Goal: Information Seeking & Learning: Learn about a topic

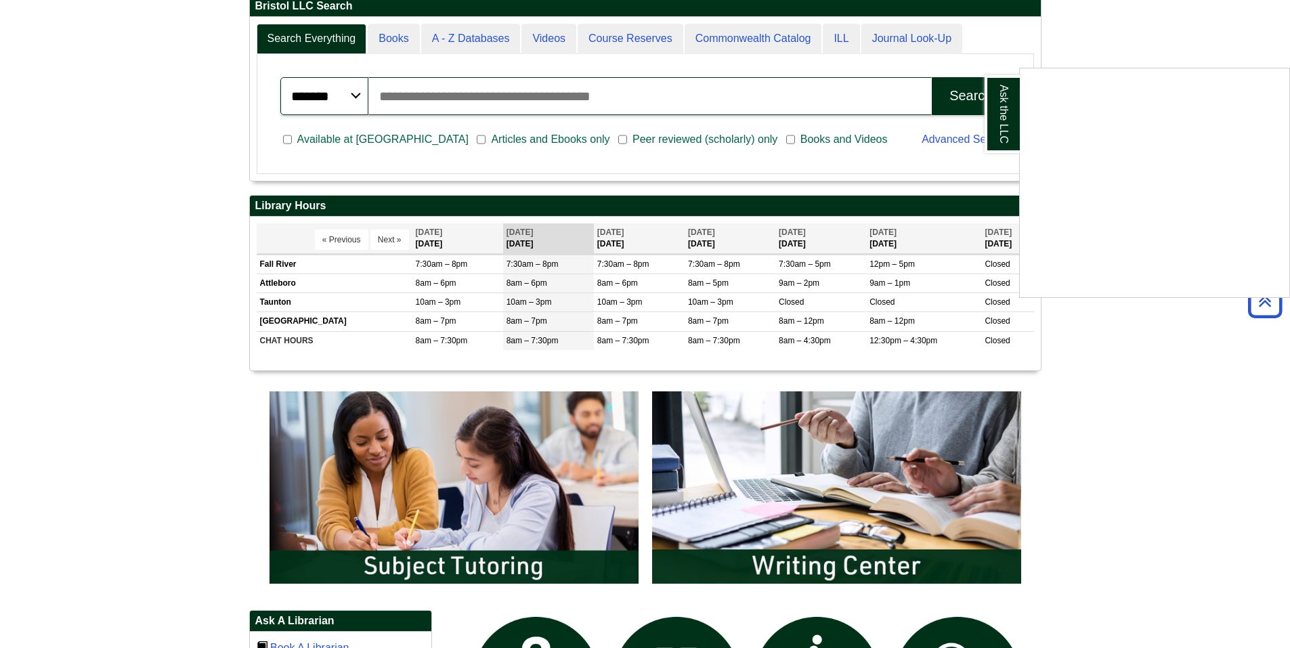
scroll to position [202, 0]
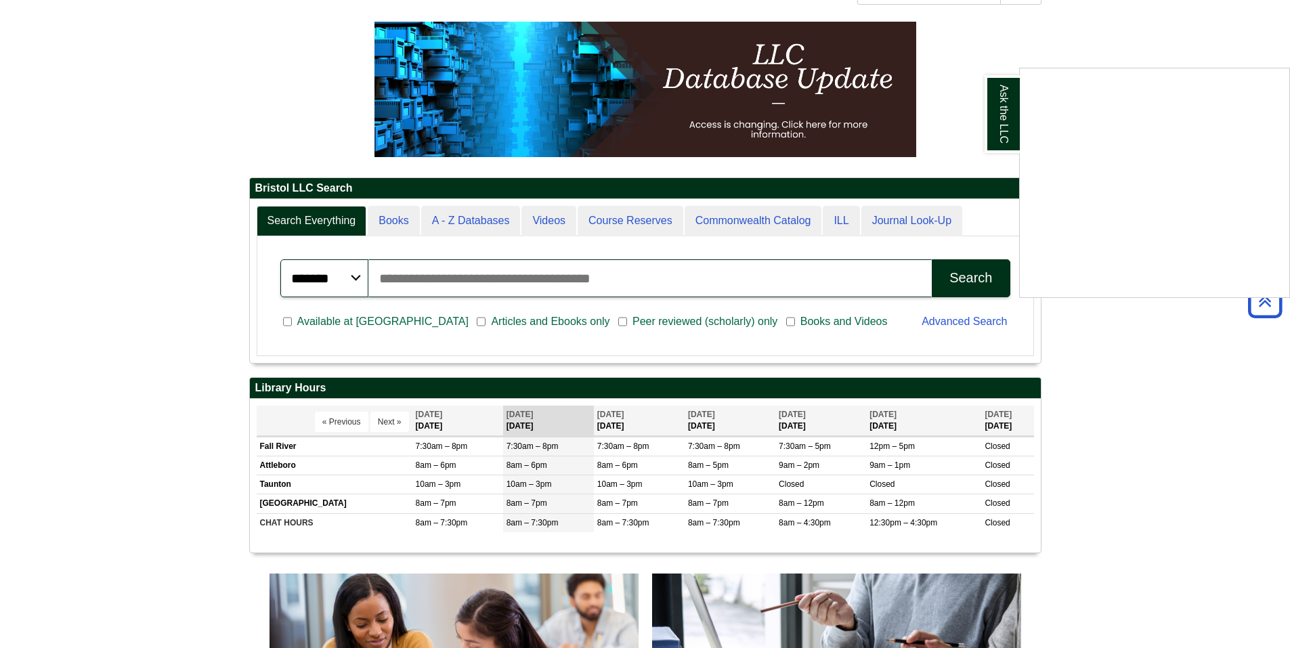
click at [449, 274] on div "Ask the LLC" at bounding box center [645, 324] width 1290 height 648
click at [548, 285] on input "Search articles, books, journals & more" at bounding box center [650, 278] width 564 height 38
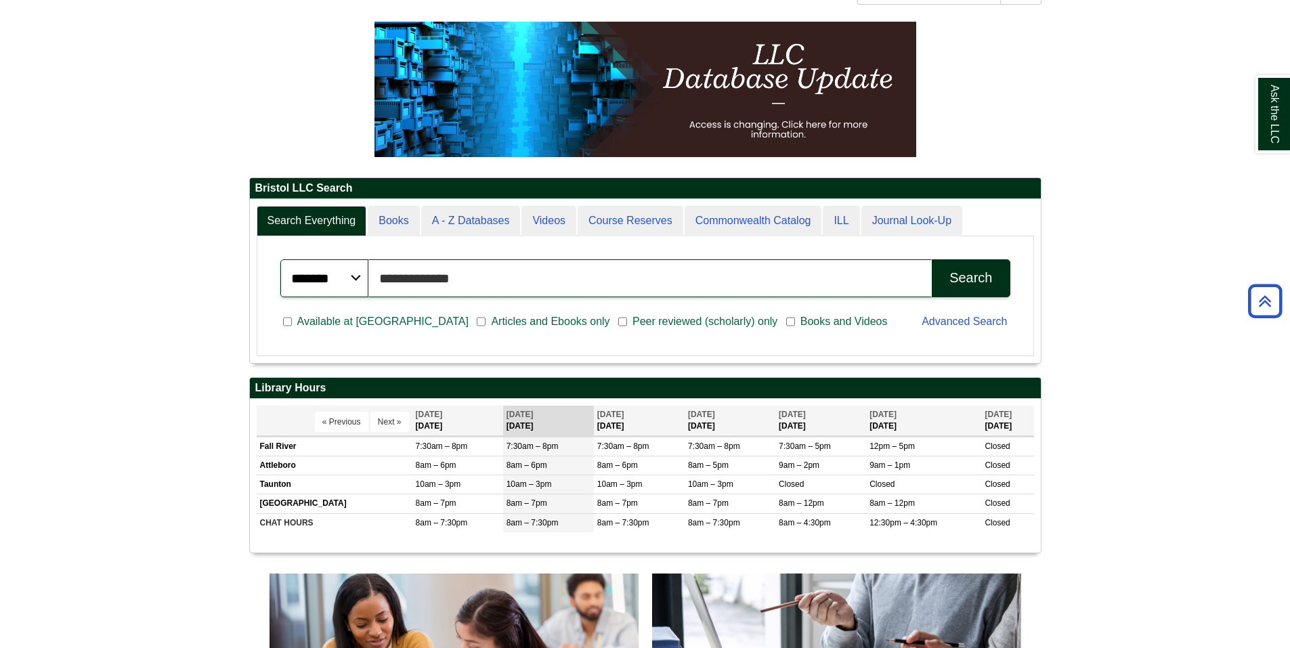
type input "**********"
click at [932, 259] on button "Search" at bounding box center [971, 278] width 78 height 38
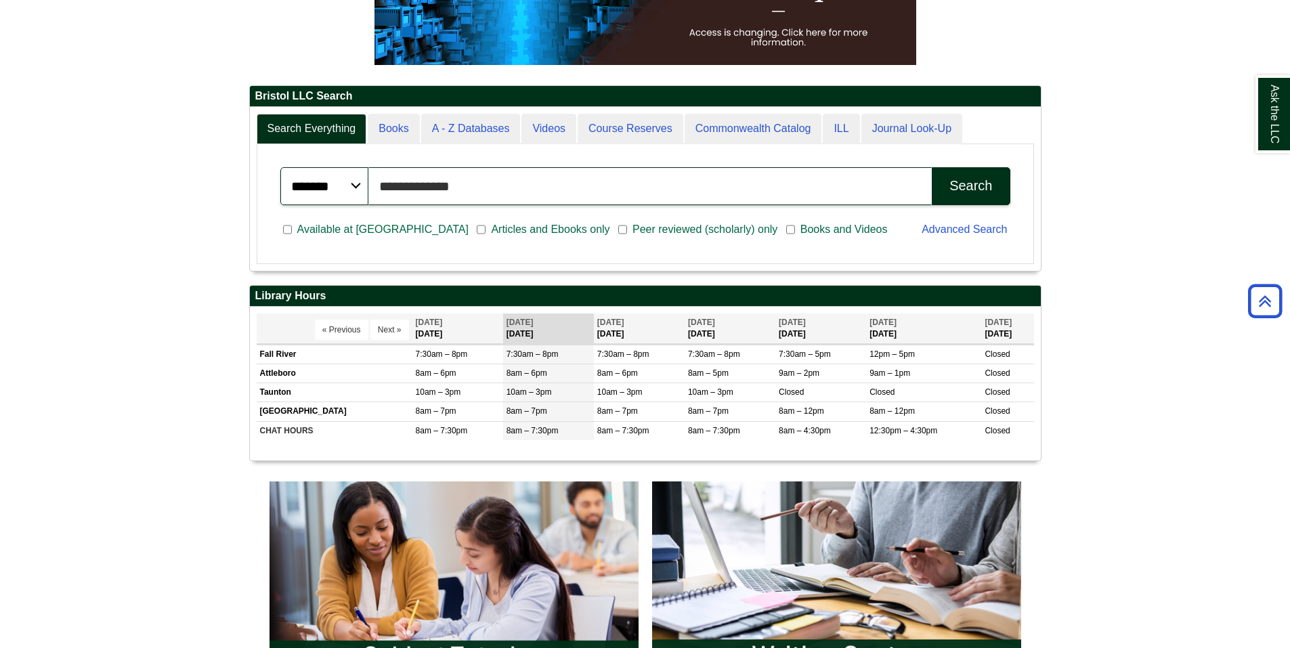
scroll to position [270, 0]
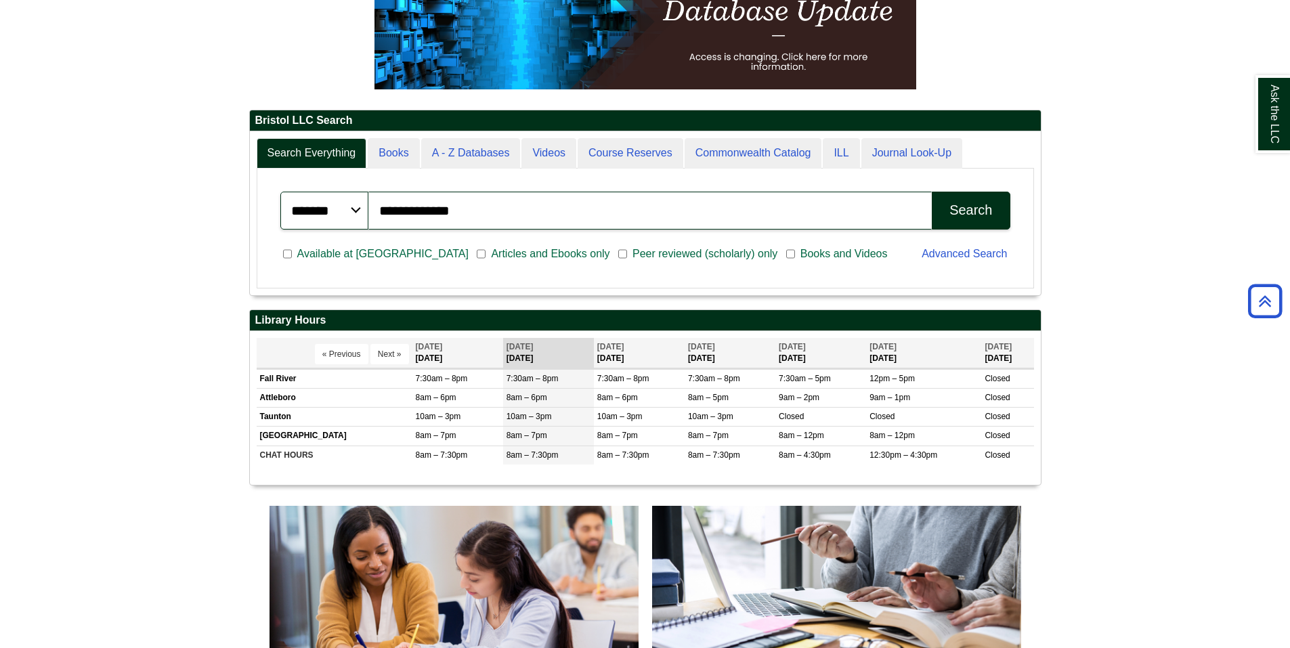
click at [345, 211] on select "******* ***** ******" at bounding box center [324, 211] width 88 height 38
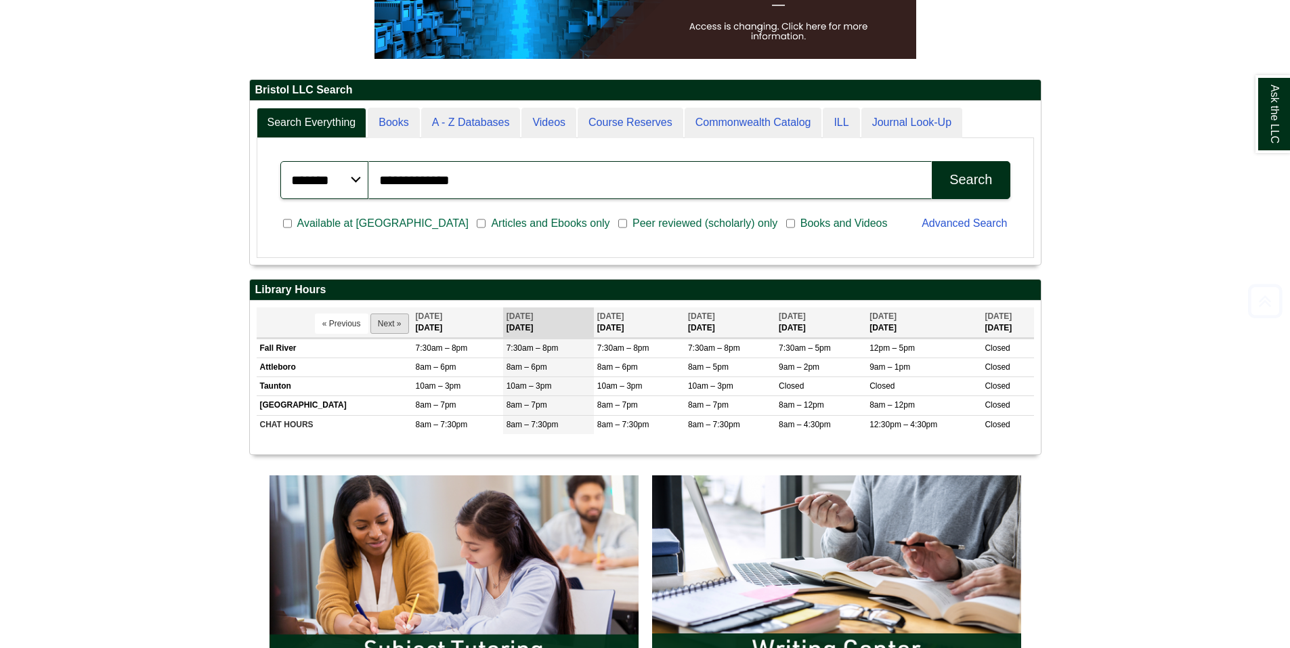
scroll to position [338, 0]
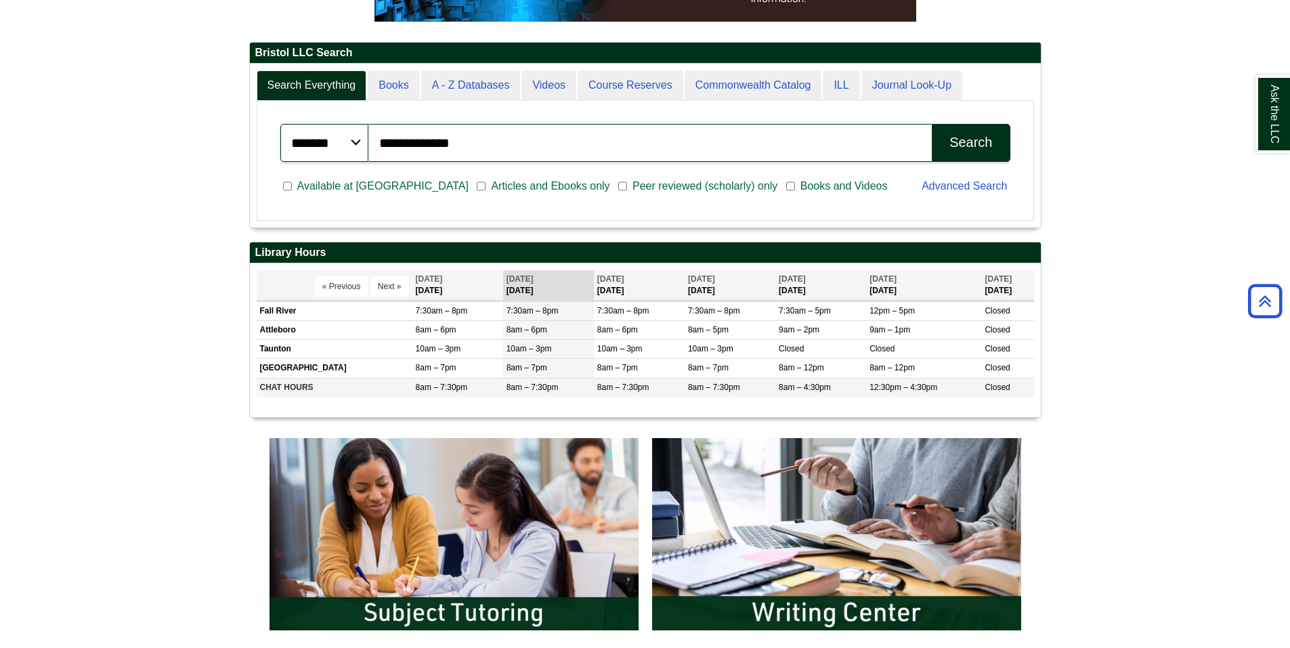
click at [334, 385] on td "CHAT HOURS" at bounding box center [335, 387] width 156 height 19
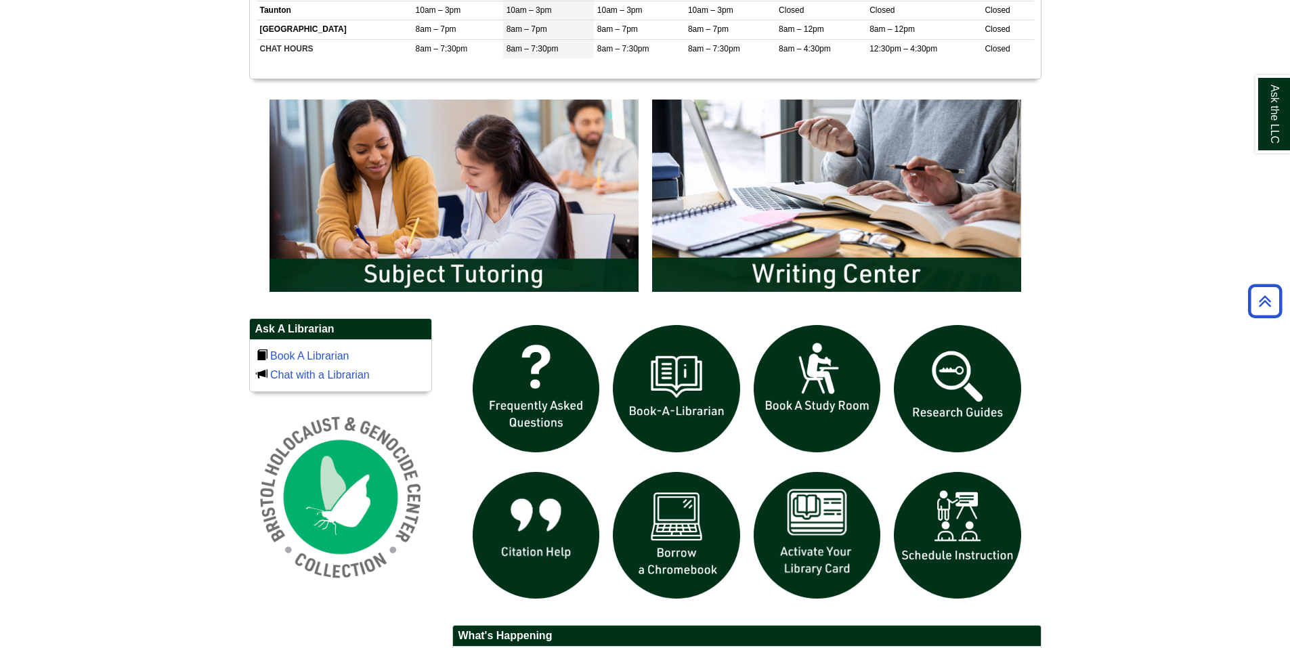
scroll to position [744, 0]
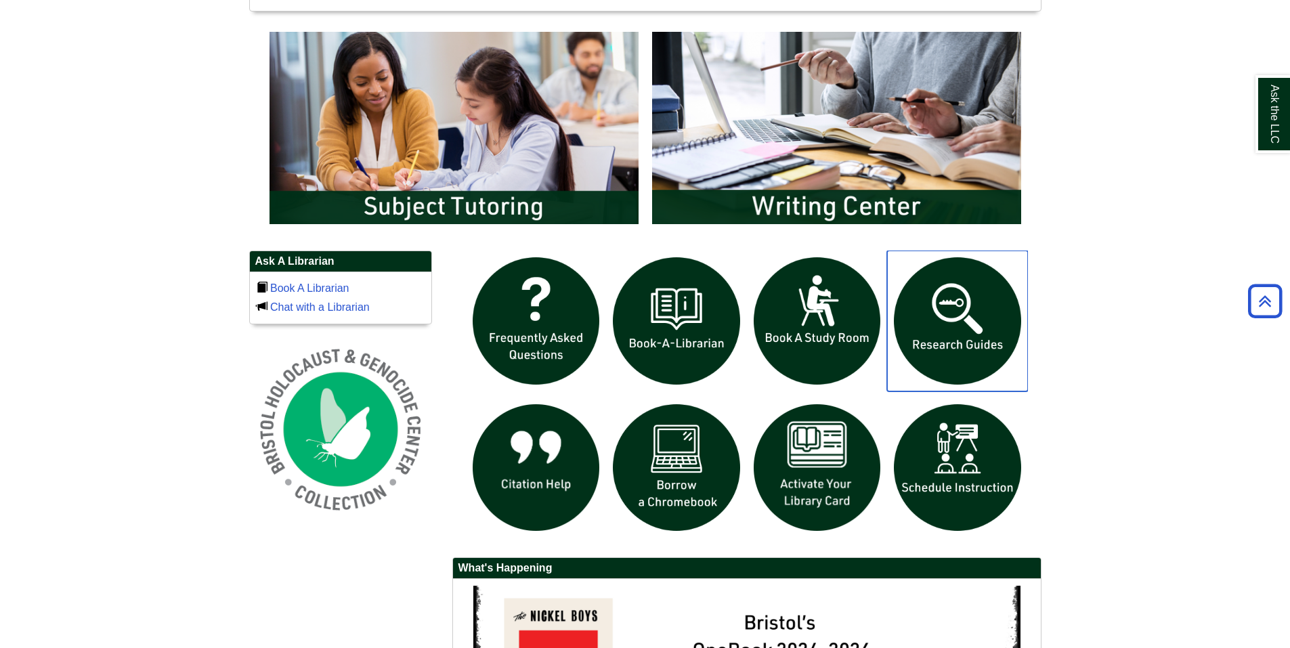
click at [943, 336] on img "slideshow" at bounding box center [957, 320] width 141 height 141
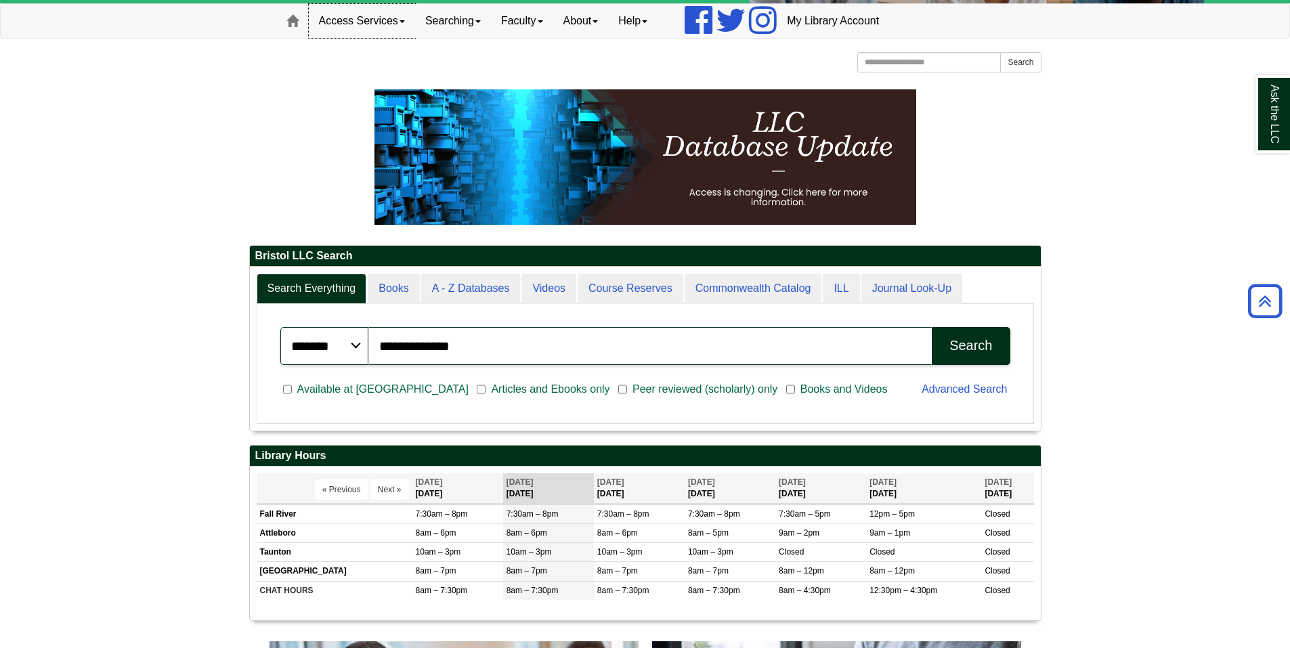
scroll to position [163, 791]
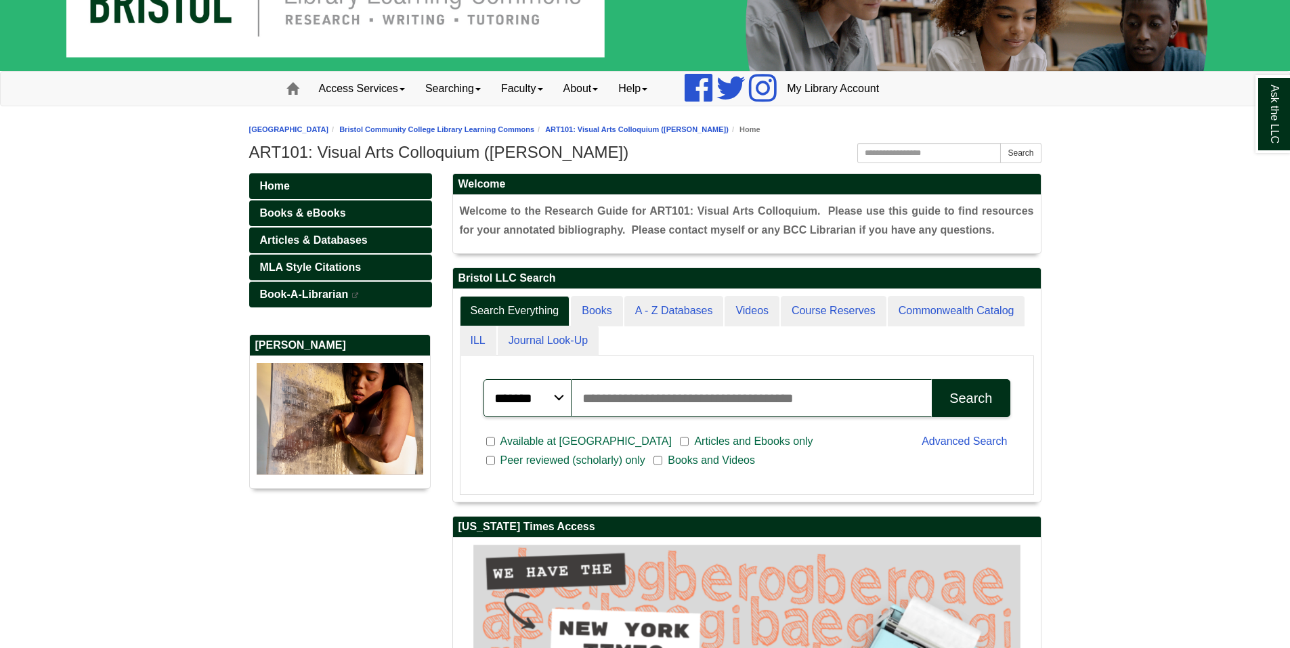
scroll to position [68, 0]
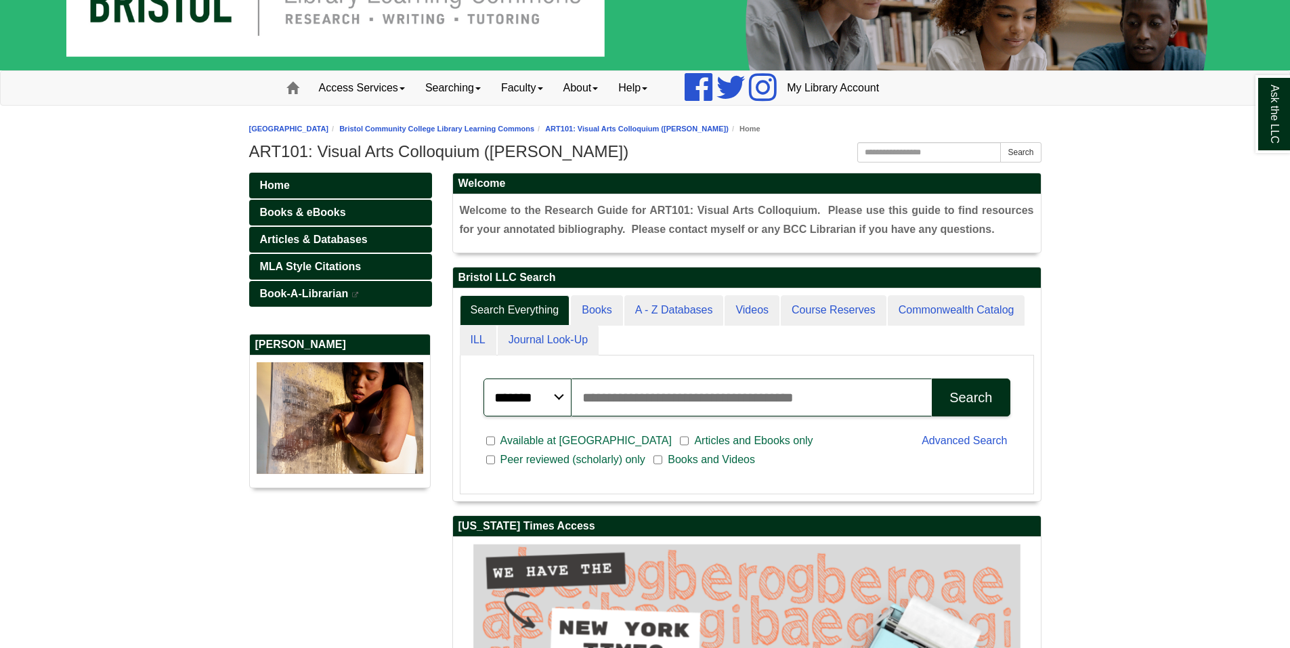
click at [698, 388] on input "Search articles, books, journals & more" at bounding box center [751, 397] width 361 height 38
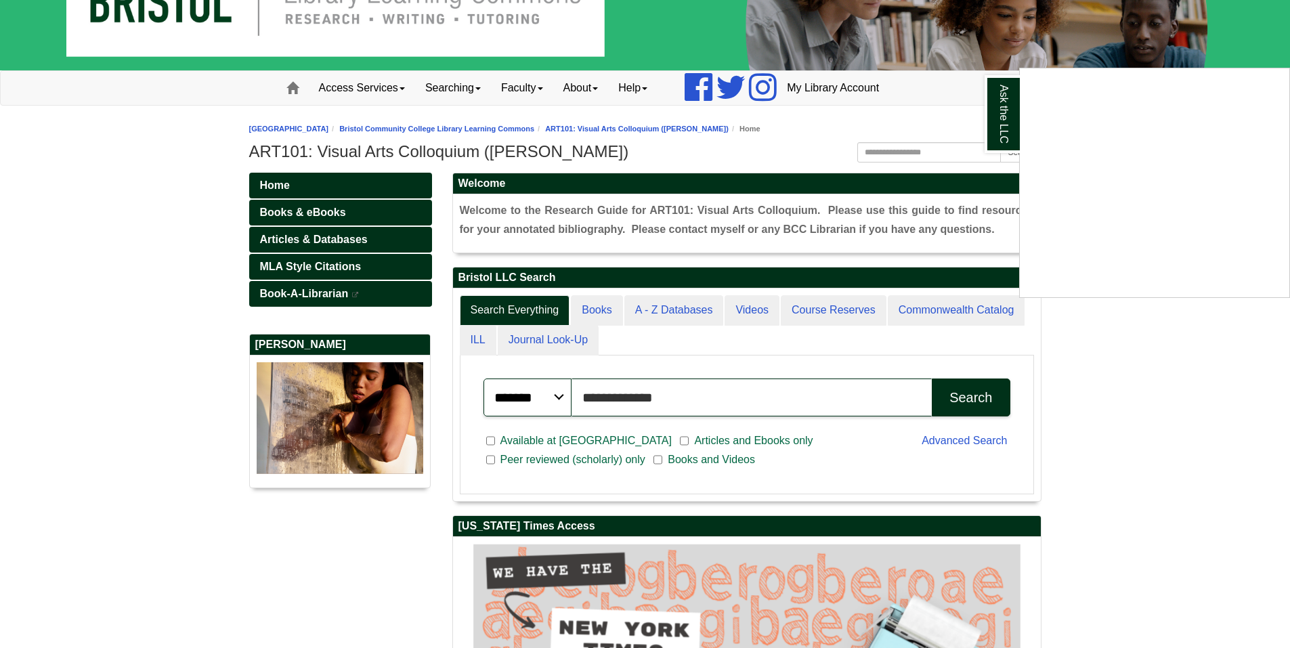
type input "**********"
click at [542, 395] on div "Ask the LLC" at bounding box center [645, 324] width 1290 height 648
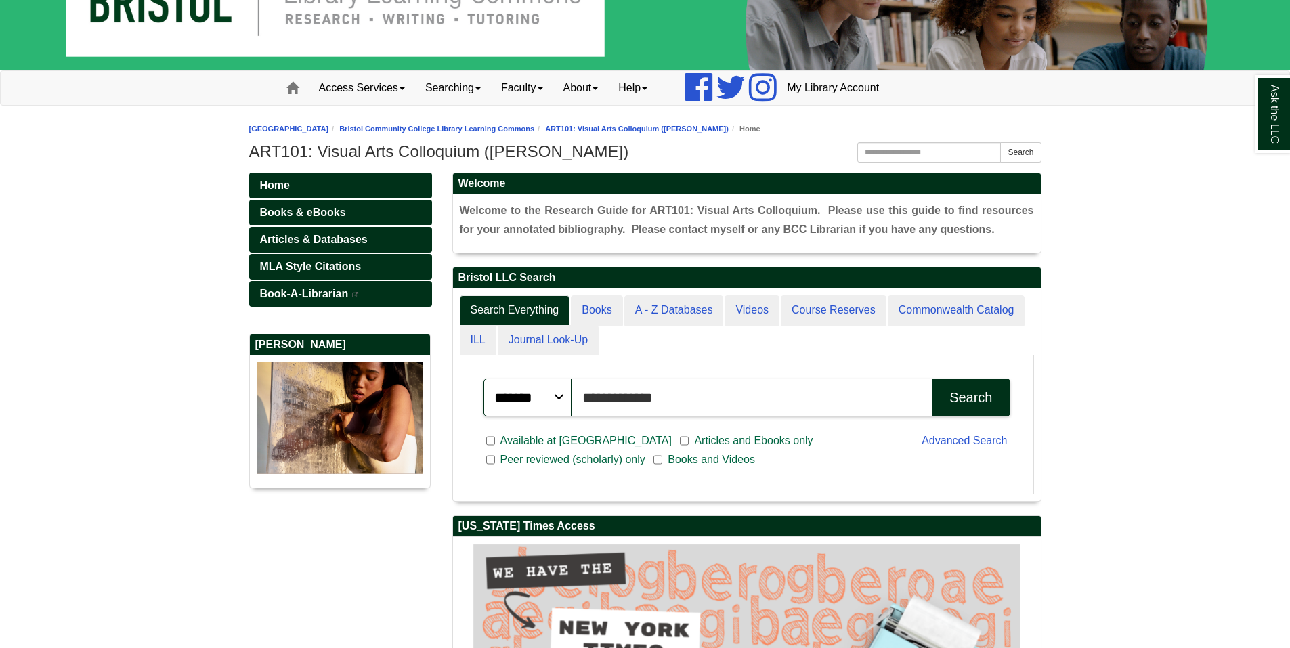
click at [552, 391] on select "******* ***** ******" at bounding box center [527, 397] width 88 height 38
click at [688, 403] on input "**********" at bounding box center [751, 397] width 361 height 38
click at [932, 378] on button "Search" at bounding box center [971, 397] width 78 height 38
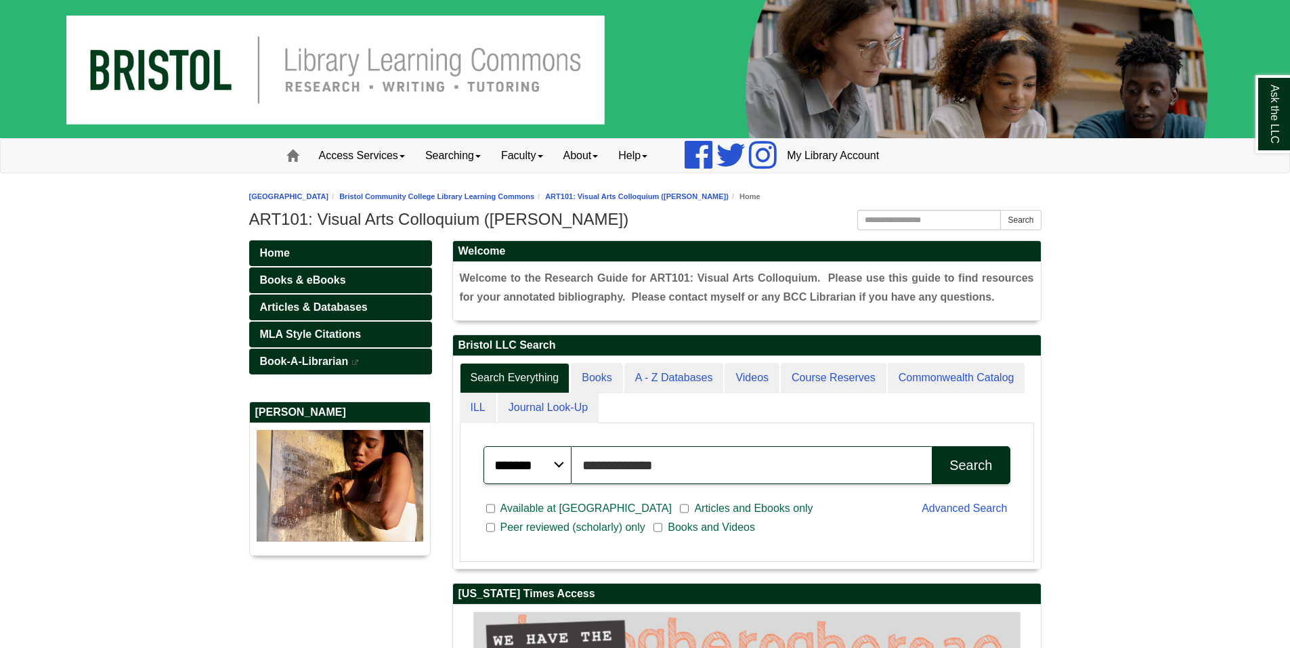
scroll to position [213, 588]
click at [296, 306] on span "Articles & Databases" at bounding box center [314, 307] width 108 height 12
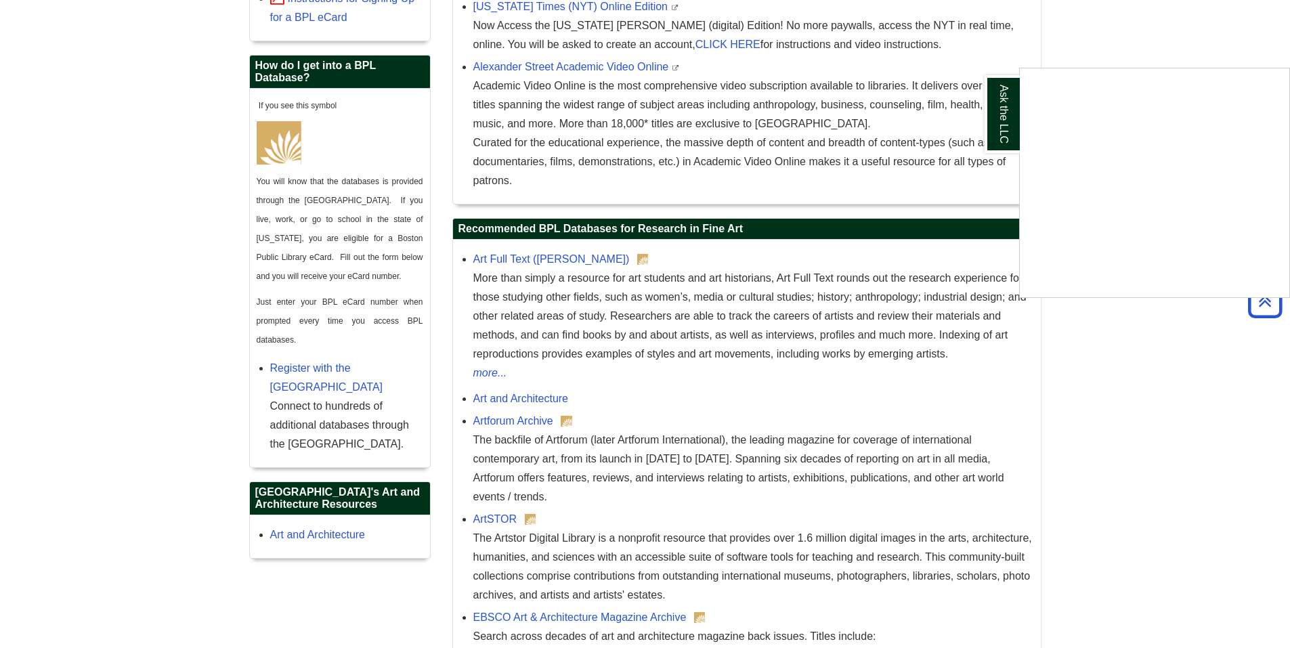
scroll to position [948, 0]
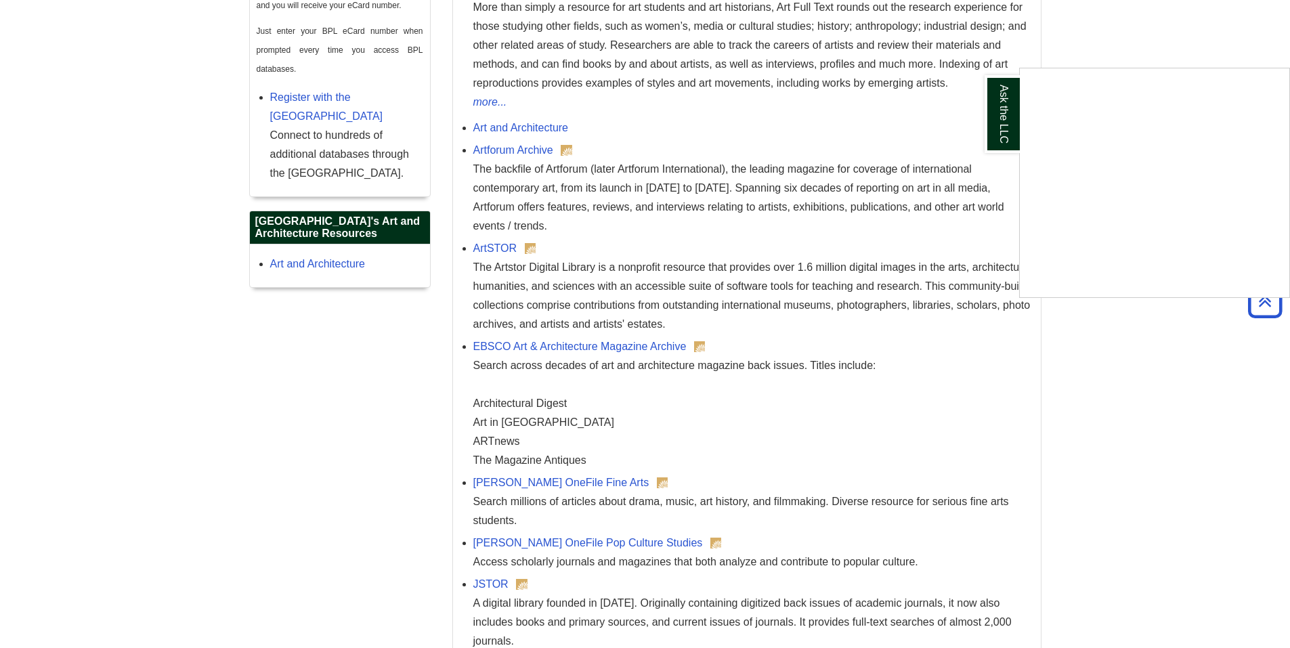
click at [1192, 421] on div "Ask the LLC" at bounding box center [645, 324] width 1290 height 648
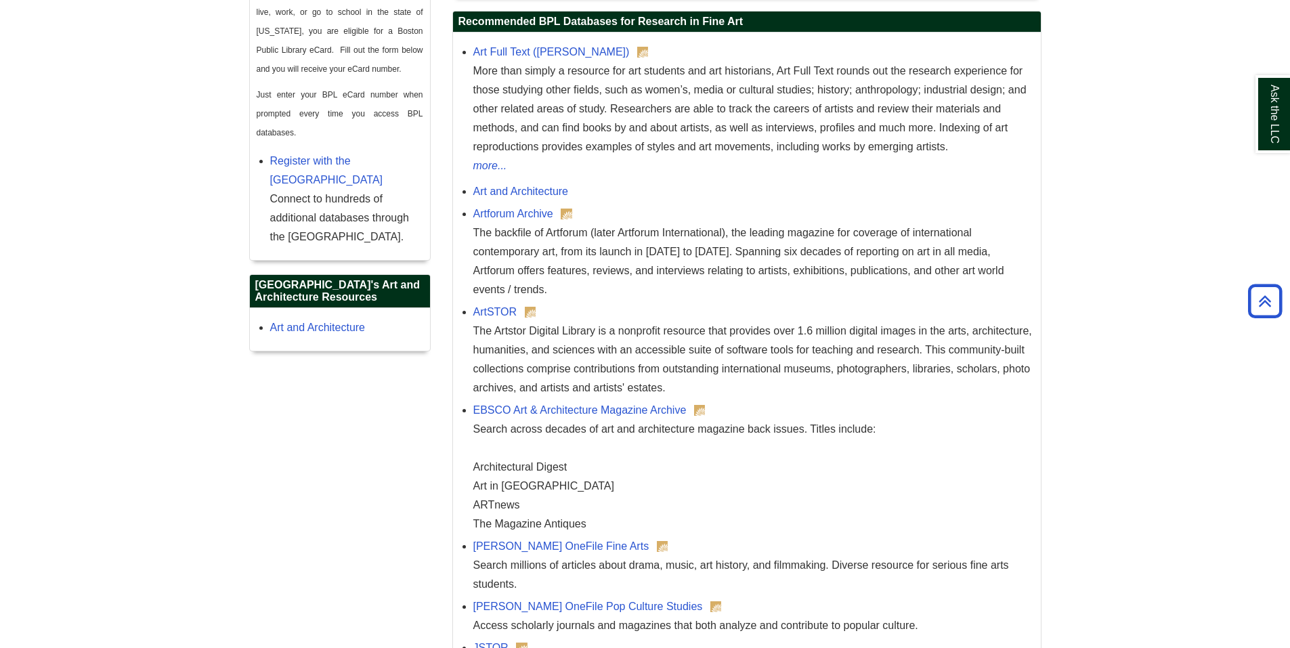
scroll to position [745, 0]
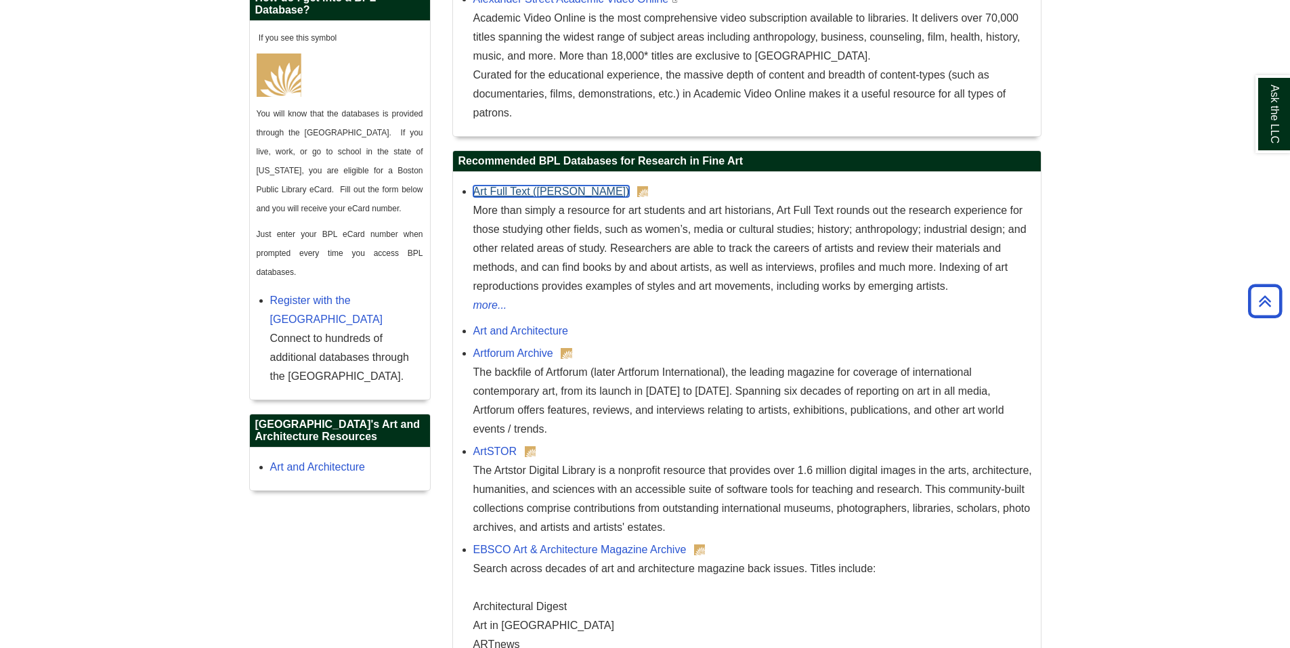
click at [516, 193] on link "Art Full Text ([PERSON_NAME])" at bounding box center [551, 191] width 156 height 12
click at [531, 352] on link "Artforum Archive" at bounding box center [513, 353] width 80 height 12
click at [503, 193] on link "Art Full Text ([PERSON_NAME])" at bounding box center [551, 191] width 156 height 12
click at [522, 356] on link "Artforum Archive" at bounding box center [513, 353] width 80 height 12
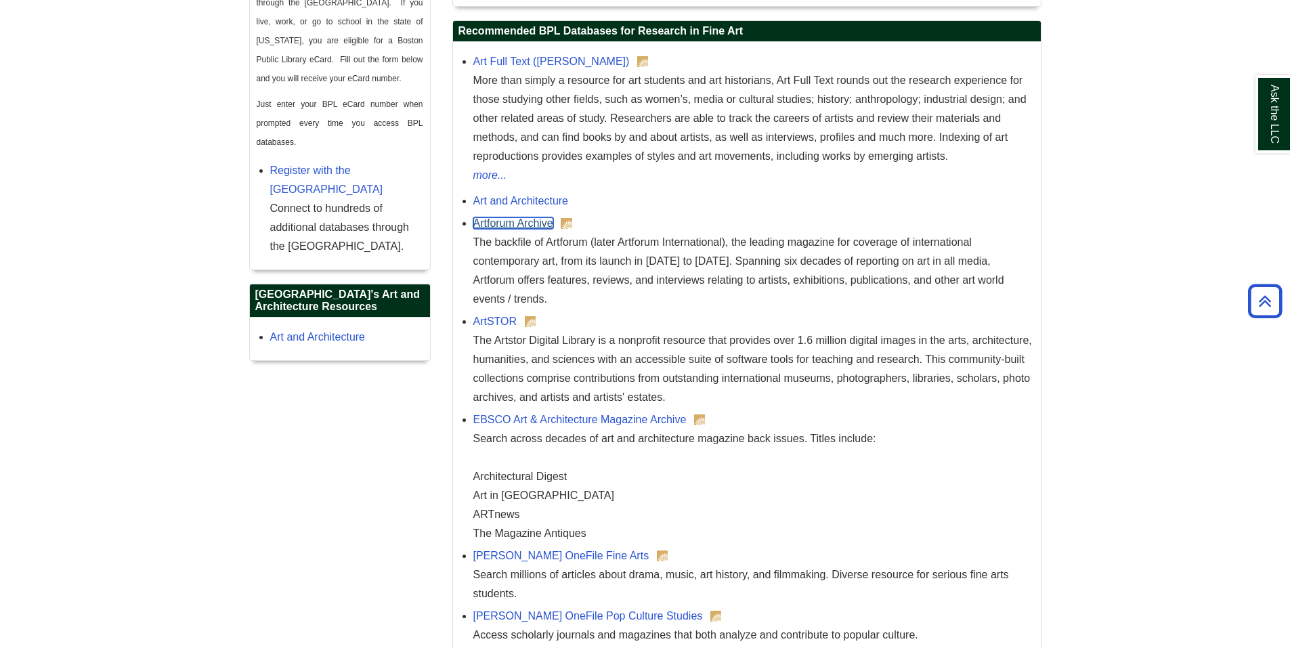
scroll to position [880, 0]
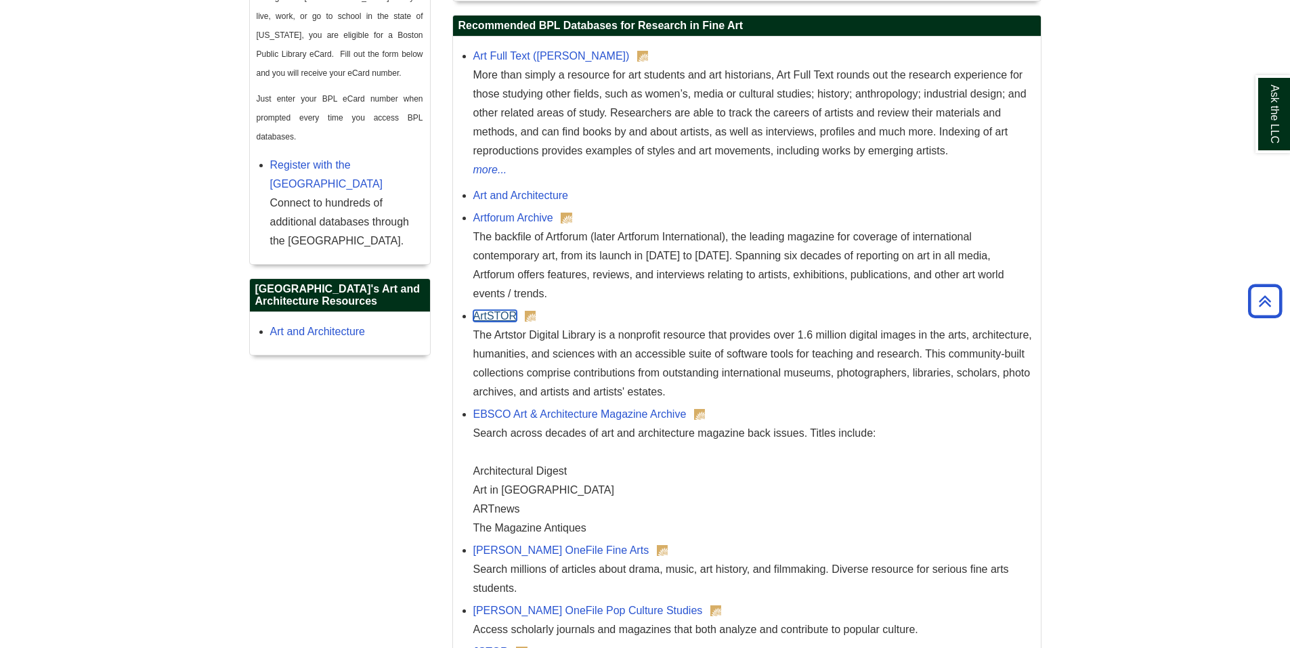
click at [498, 319] on link "ArtSTOR" at bounding box center [495, 316] width 44 height 12
click at [584, 407] on div "EBSCO Art & Architecture Magazine Archive Search across decades of art and arch…" at bounding box center [753, 471] width 561 height 133
click at [588, 412] on link "EBSCO Art & Architecture Magazine Archive" at bounding box center [579, 414] width 213 height 12
click at [501, 60] on link "Art Full Text ([PERSON_NAME])" at bounding box center [551, 56] width 156 height 12
click at [495, 219] on link "Artforum Archive" at bounding box center [513, 218] width 80 height 12
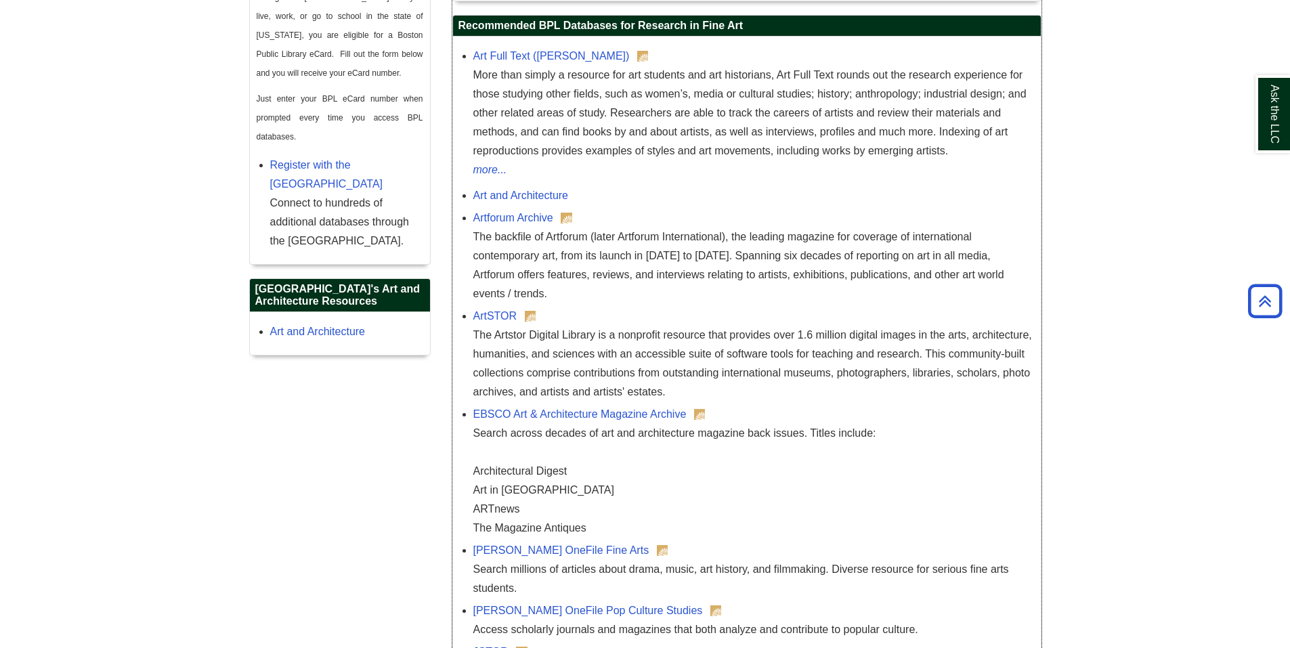
click at [496, 307] on div "ArtSTOR The Artstor Digital Library is a nonprofit resource that provides over …" at bounding box center [753, 354] width 561 height 95
click at [497, 316] on link "ArtSTOR" at bounding box center [495, 316] width 44 height 12
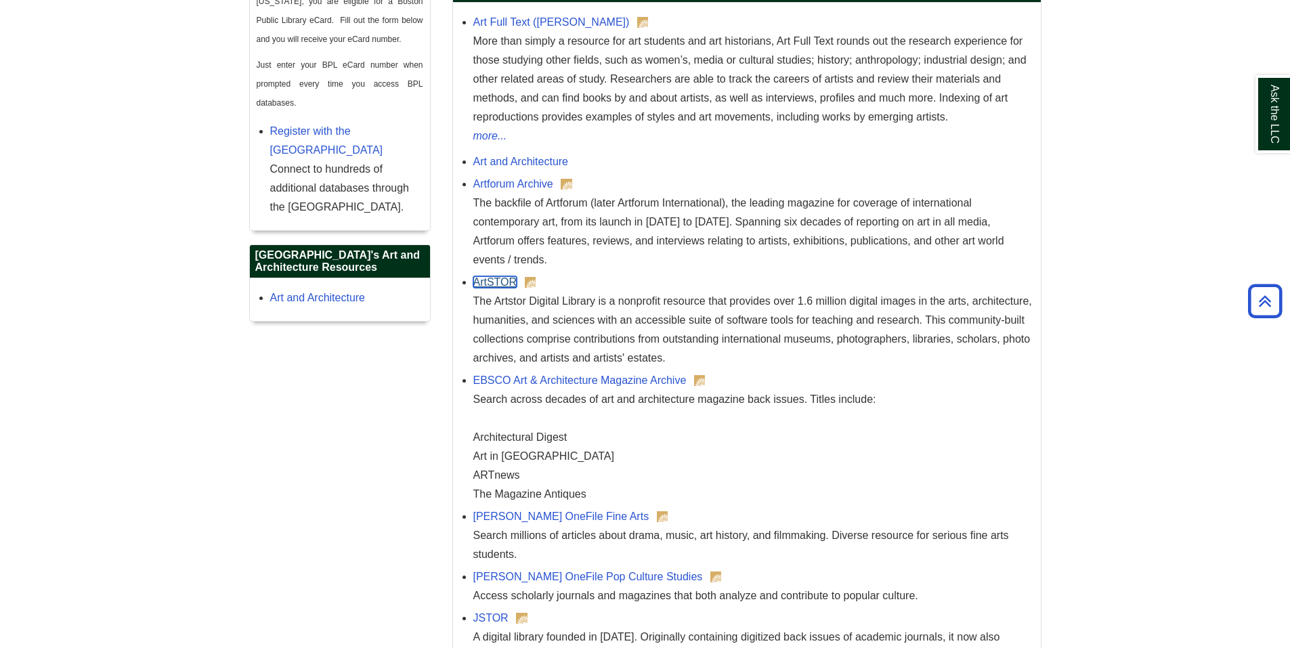
scroll to position [948, 0]
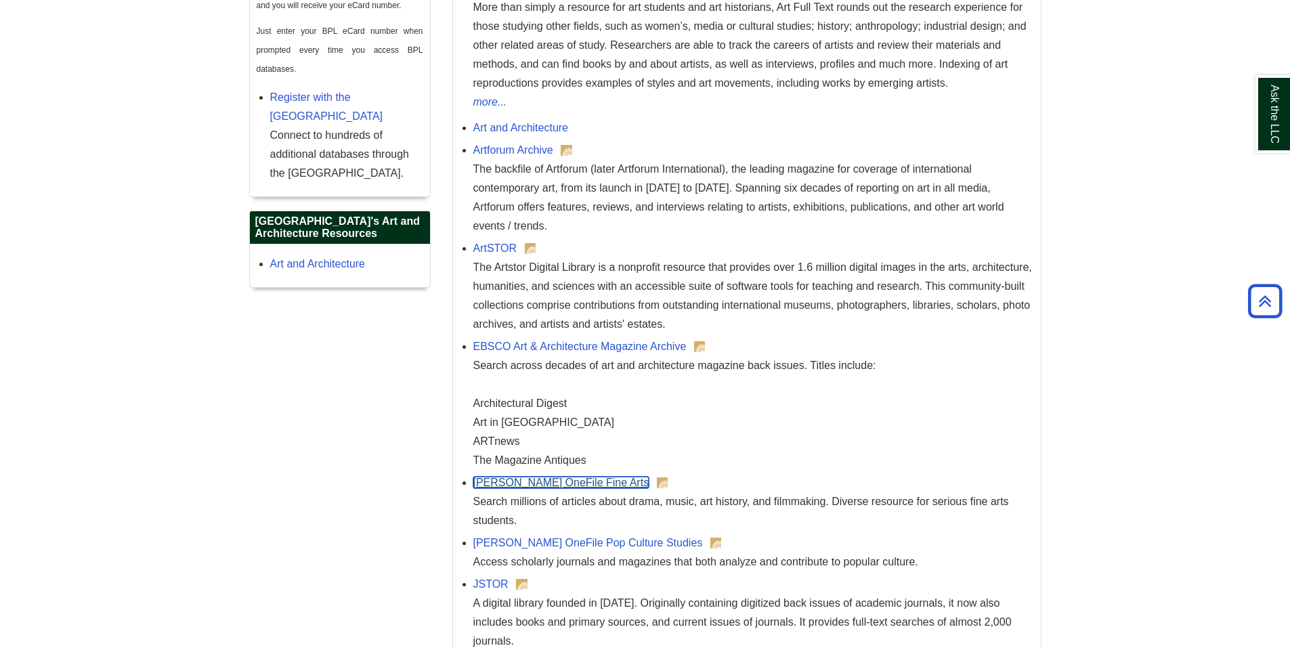
click at [561, 484] on link "[PERSON_NAME] OneFile Fine Arts" at bounding box center [561, 483] width 176 height 12
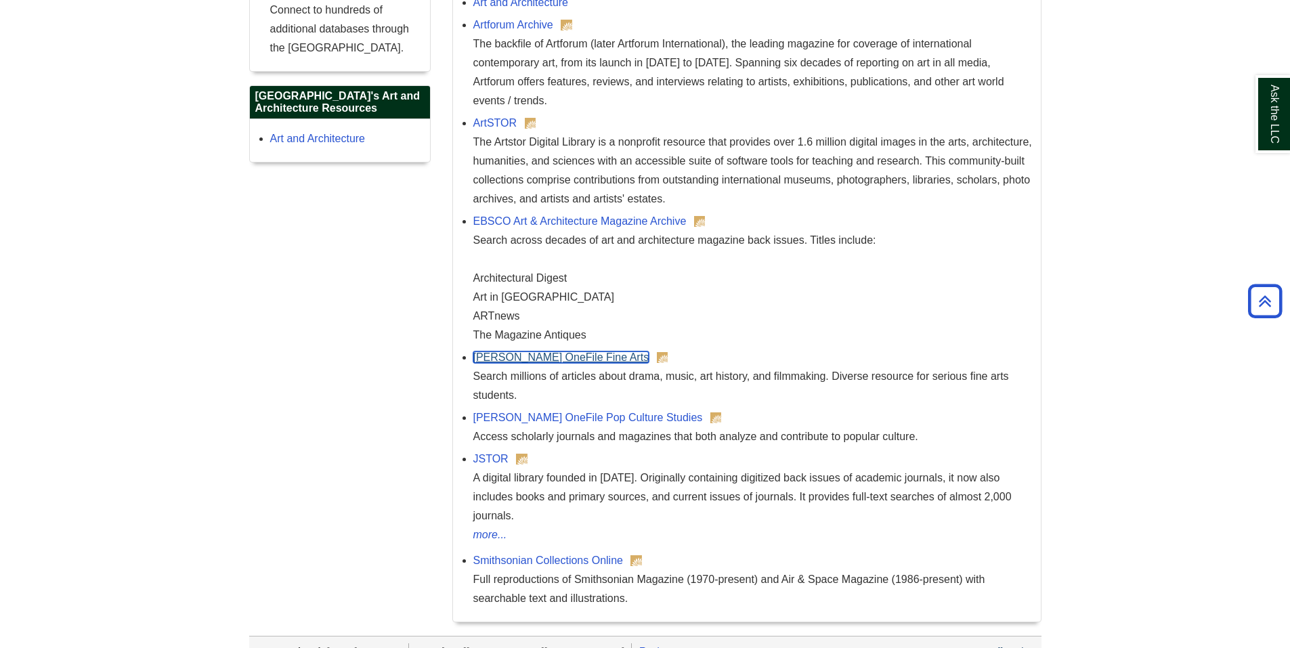
scroll to position [1083, 0]
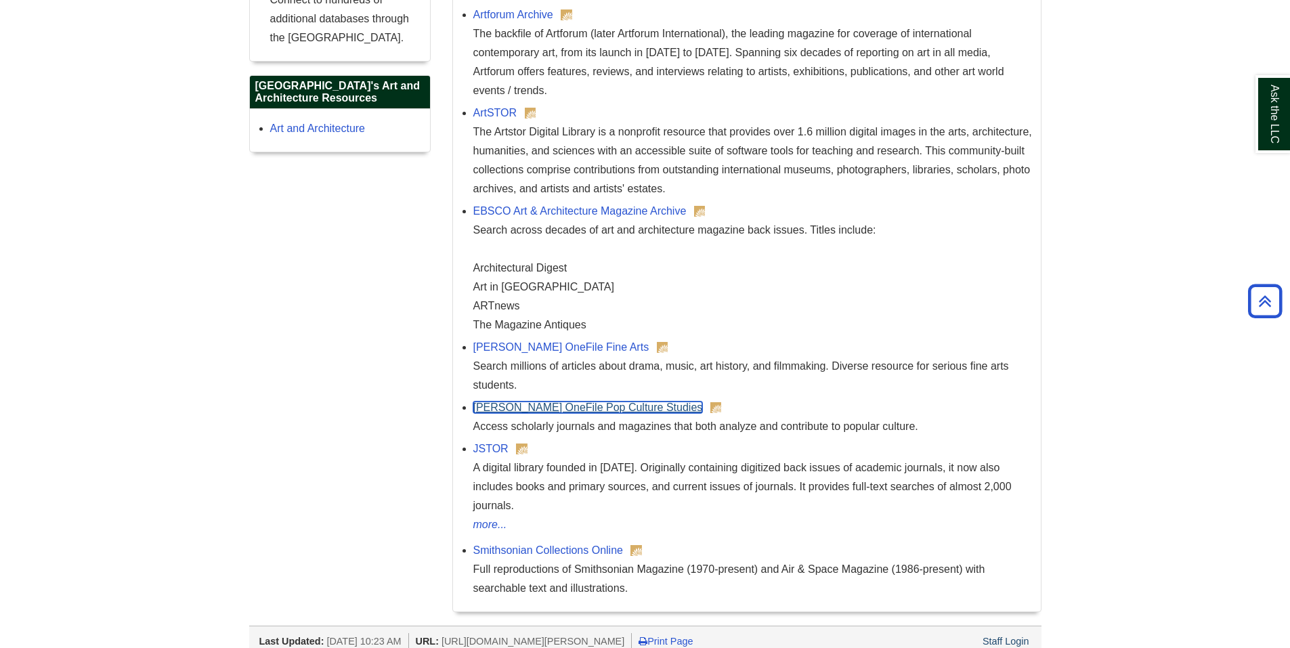
click at [565, 406] on link "[PERSON_NAME] OneFile Pop Culture Studies" at bounding box center [587, 407] width 229 height 12
click at [487, 443] on link "JSTOR" at bounding box center [490, 449] width 35 height 12
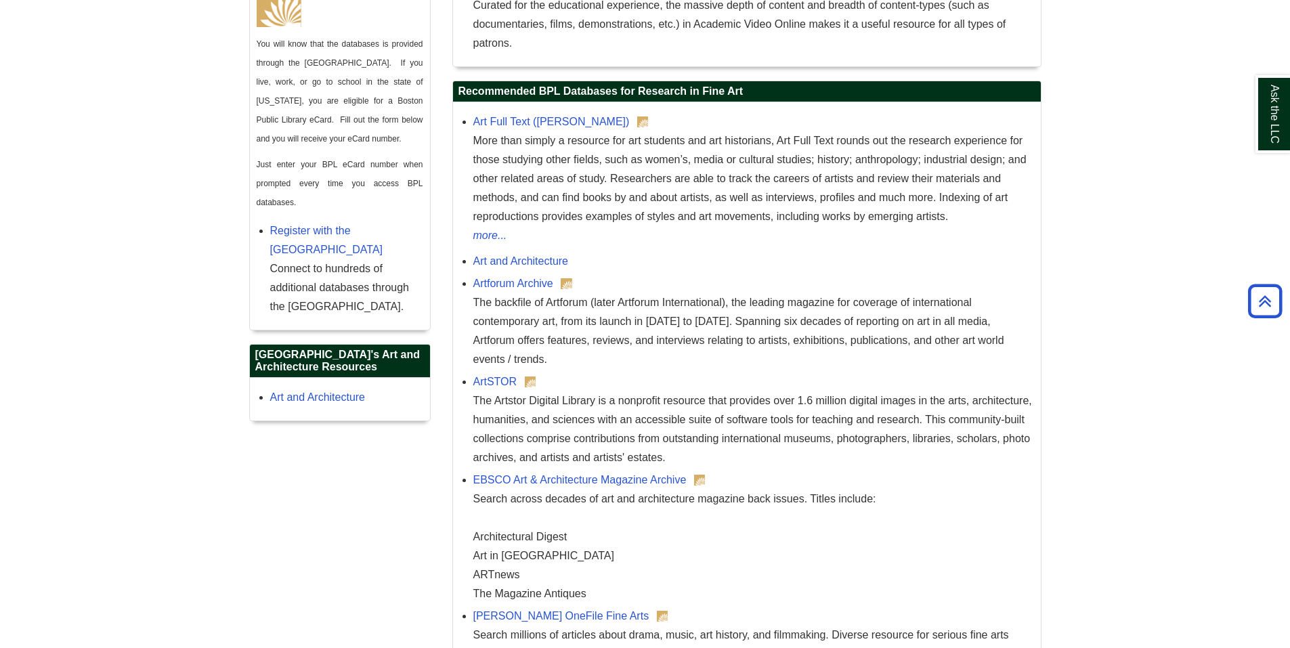
scroll to position [812, 0]
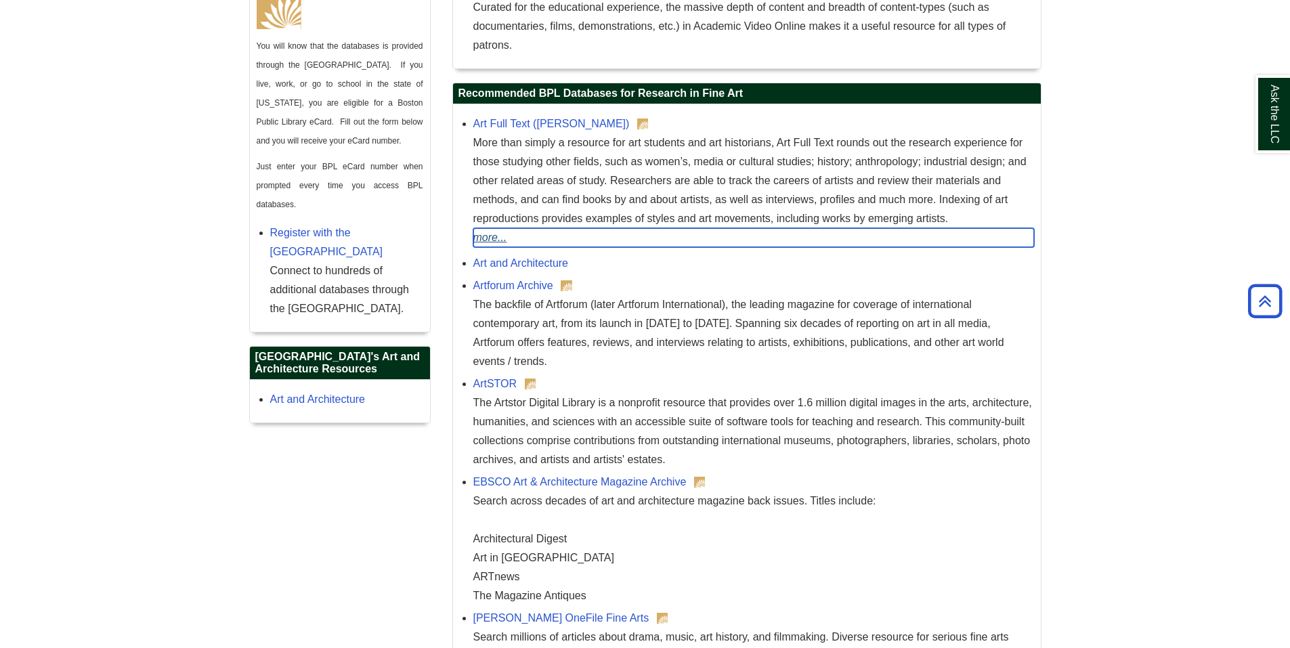
click at [487, 238] on link "more..." at bounding box center [753, 237] width 561 height 19
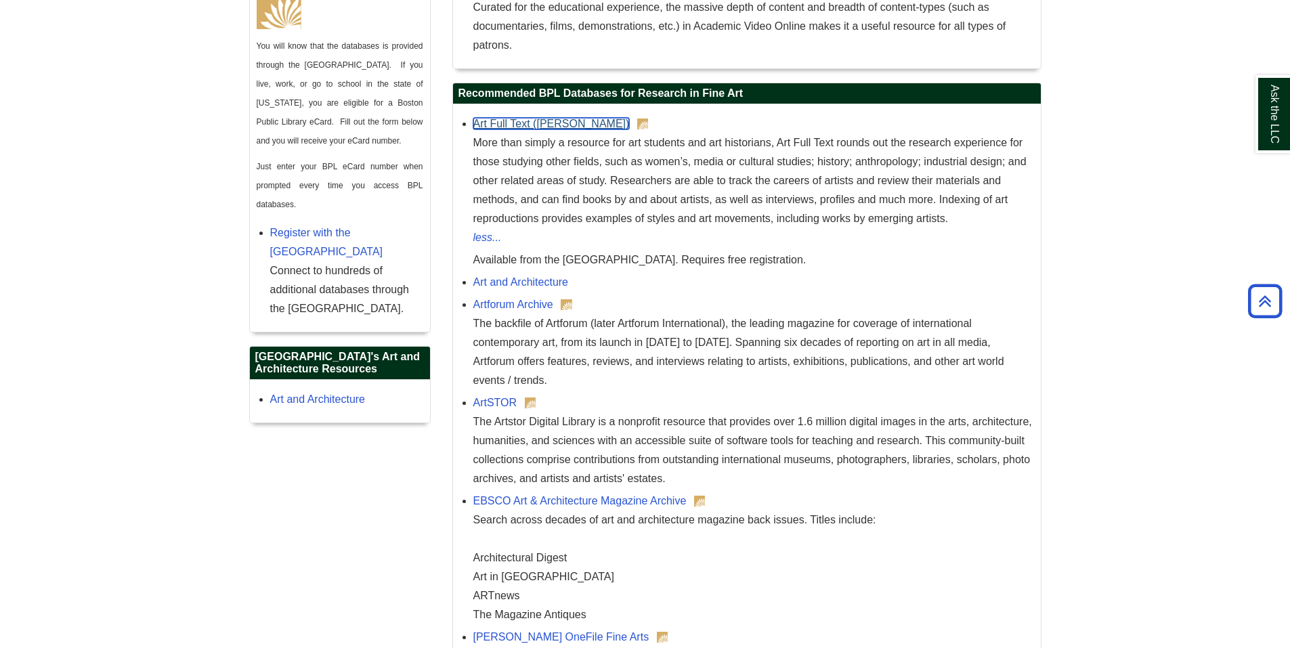
click at [516, 126] on link "Art Full Text ([PERSON_NAME])" at bounding box center [551, 124] width 156 height 12
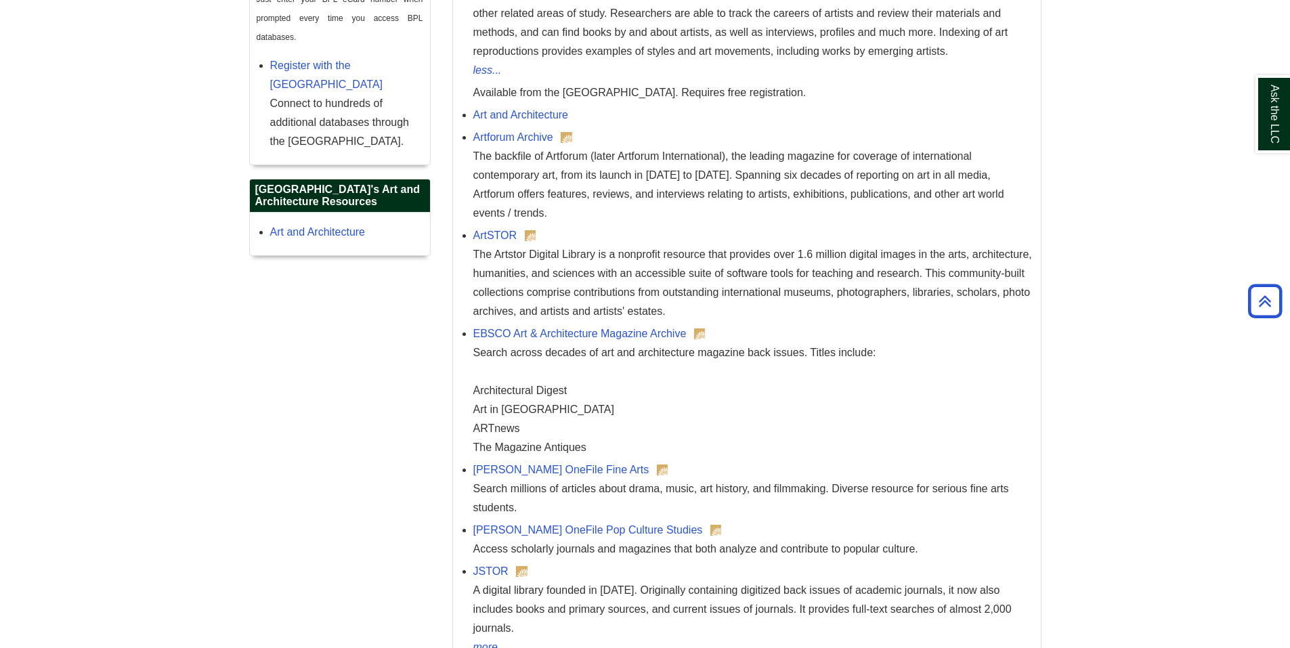
scroll to position [1015, 0]
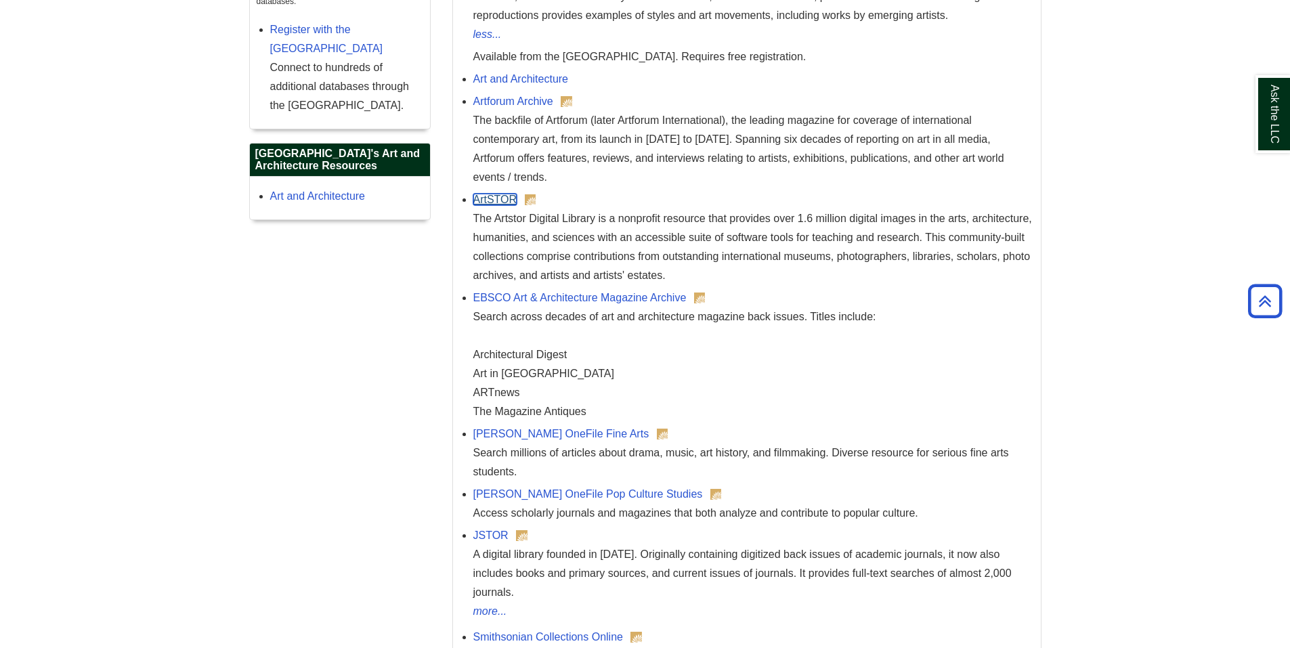
click at [506, 199] on link "ArtSTOR" at bounding box center [495, 200] width 44 height 12
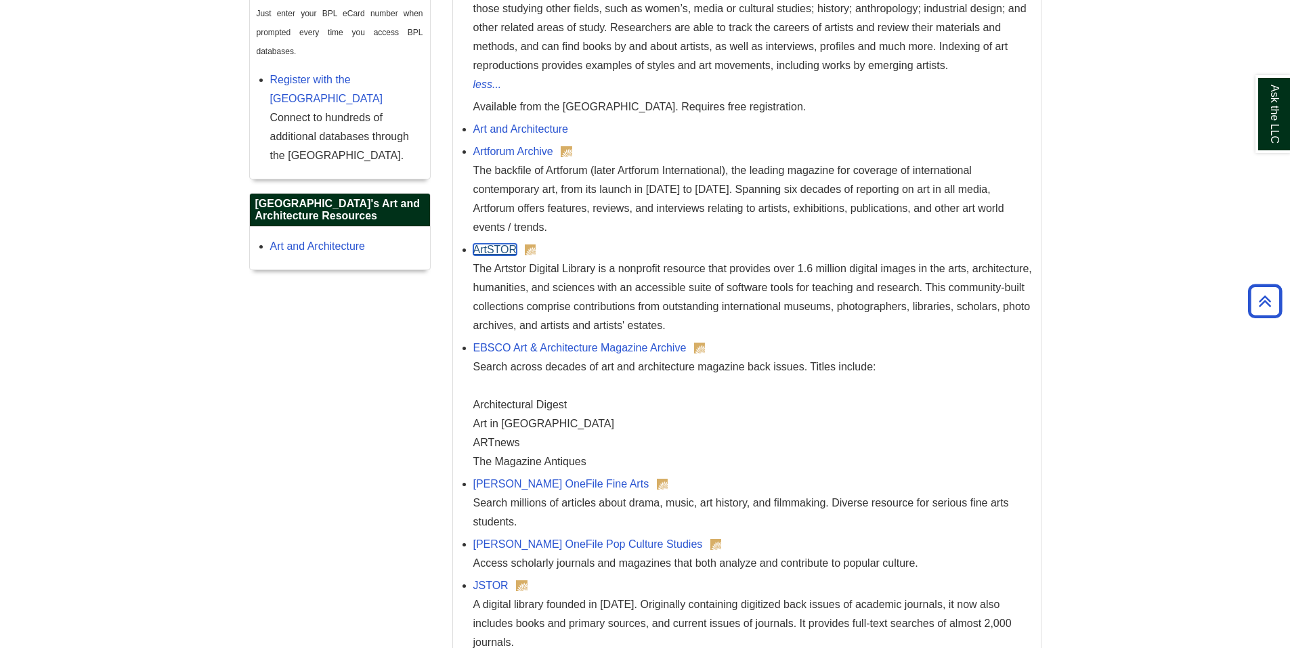
scroll to position [880, 0]
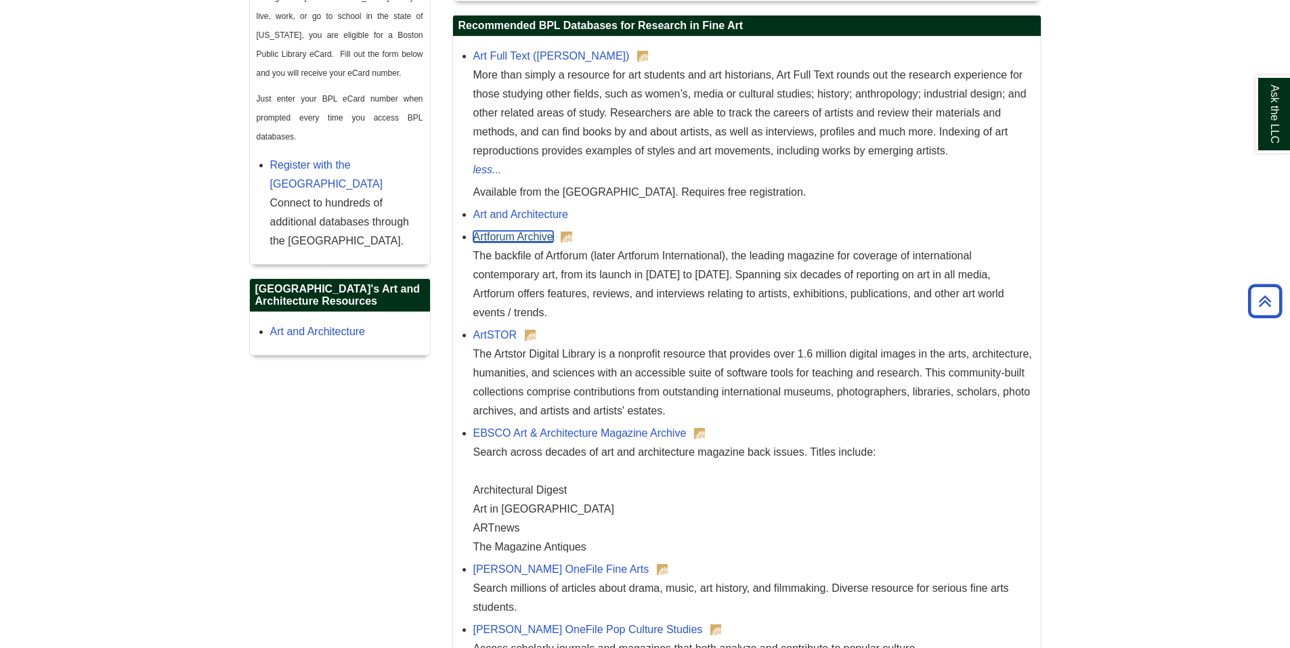
click at [523, 239] on link "Artforum Archive" at bounding box center [513, 237] width 80 height 12
click at [485, 332] on link "ArtSTOR" at bounding box center [495, 335] width 44 height 12
click at [576, 431] on link "EBSCO Art & Architecture Magazine Archive" at bounding box center [579, 433] width 213 height 12
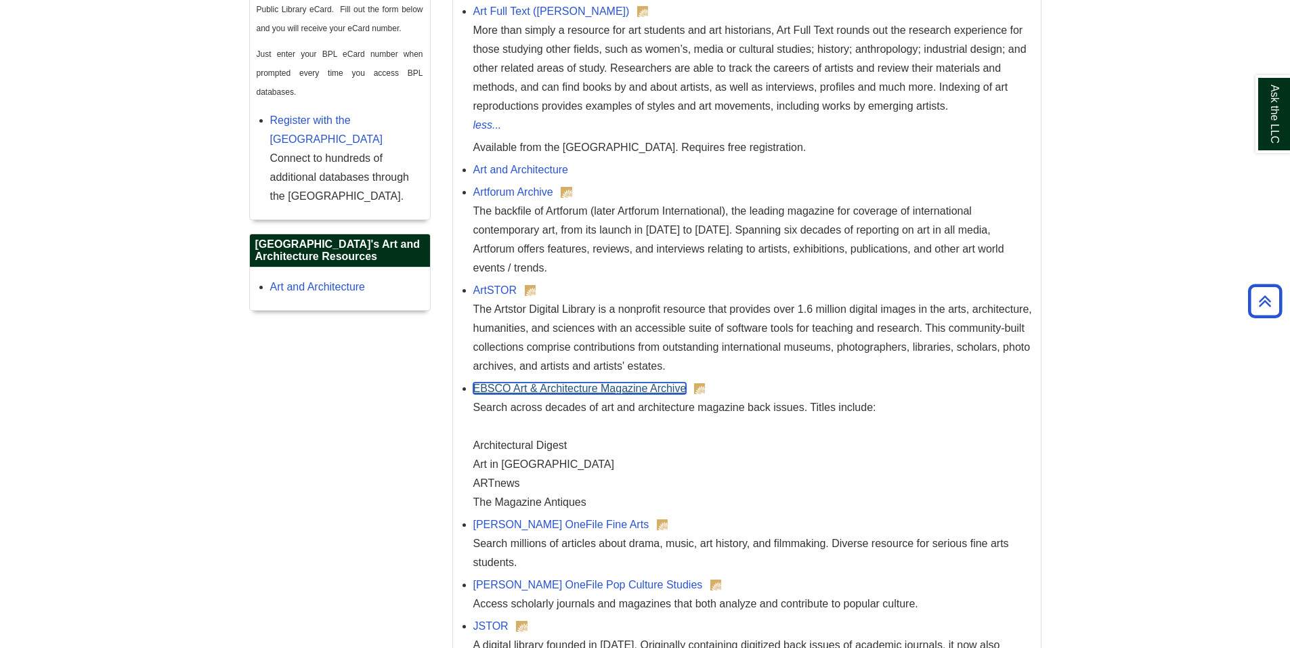
scroll to position [1015, 0]
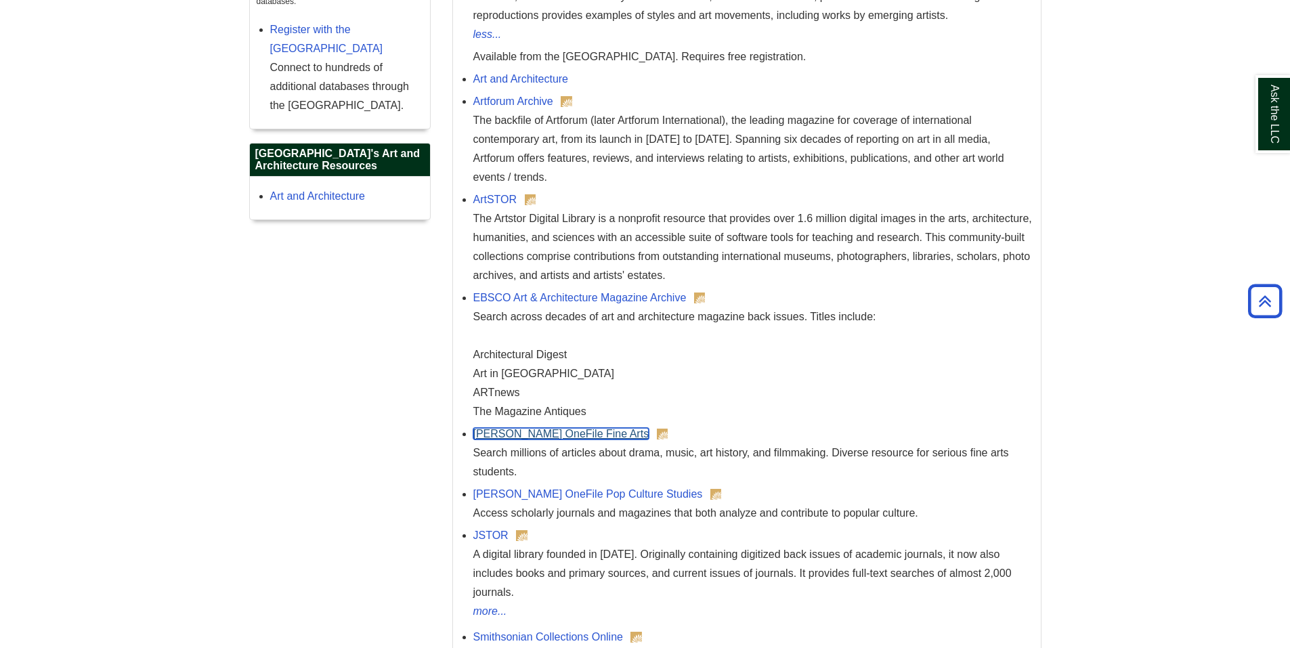
click at [559, 437] on link "[PERSON_NAME] OneFile Fine Arts" at bounding box center [561, 434] width 176 height 12
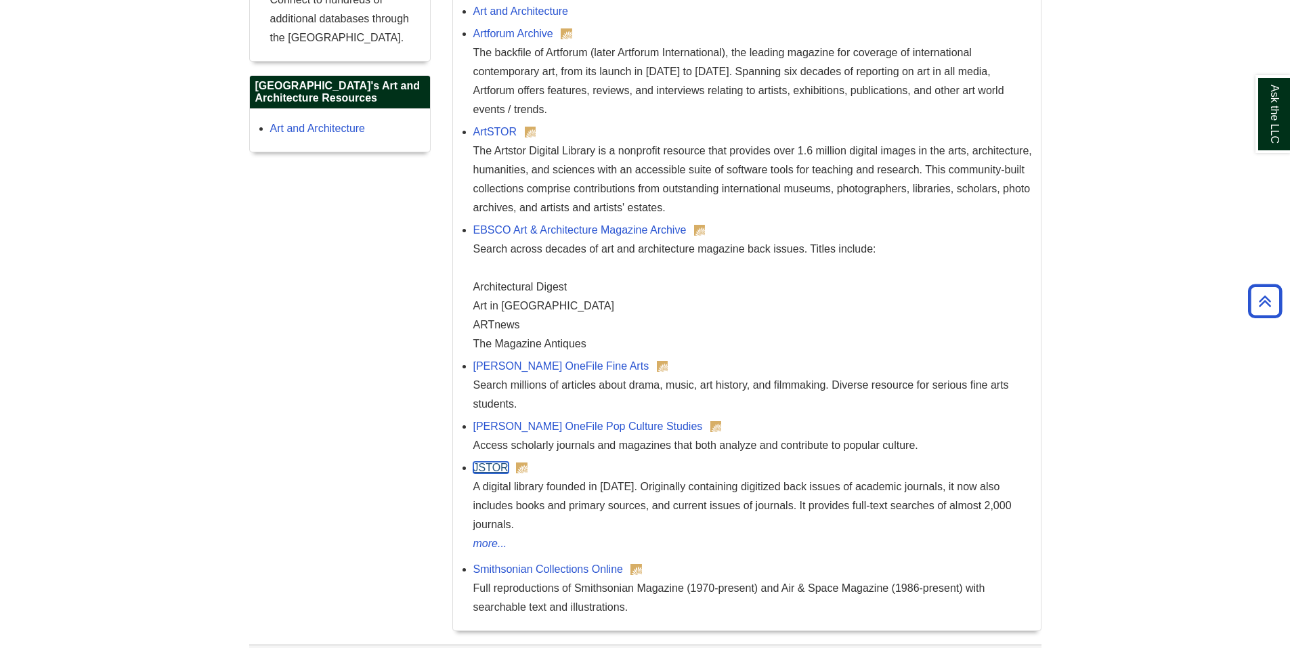
click at [496, 468] on link "JSTOR" at bounding box center [490, 468] width 35 height 12
click at [584, 563] on link "Smithsonian Collections Online" at bounding box center [548, 569] width 150 height 12
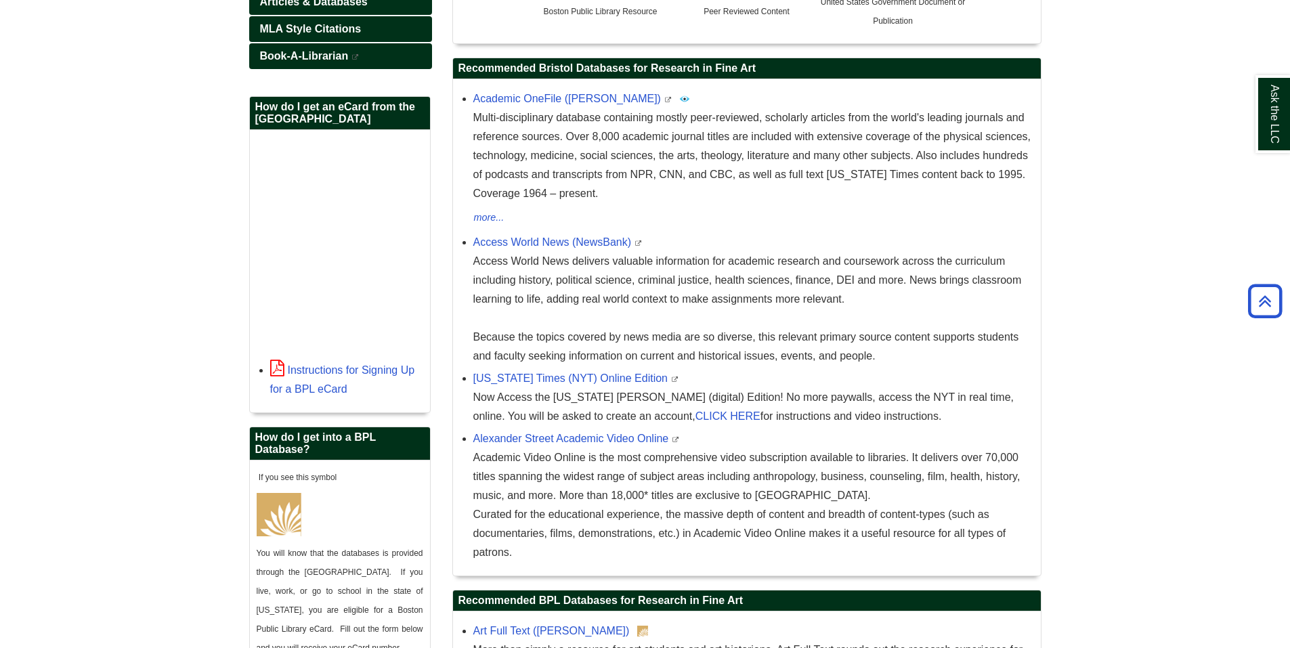
scroll to position [338, 0]
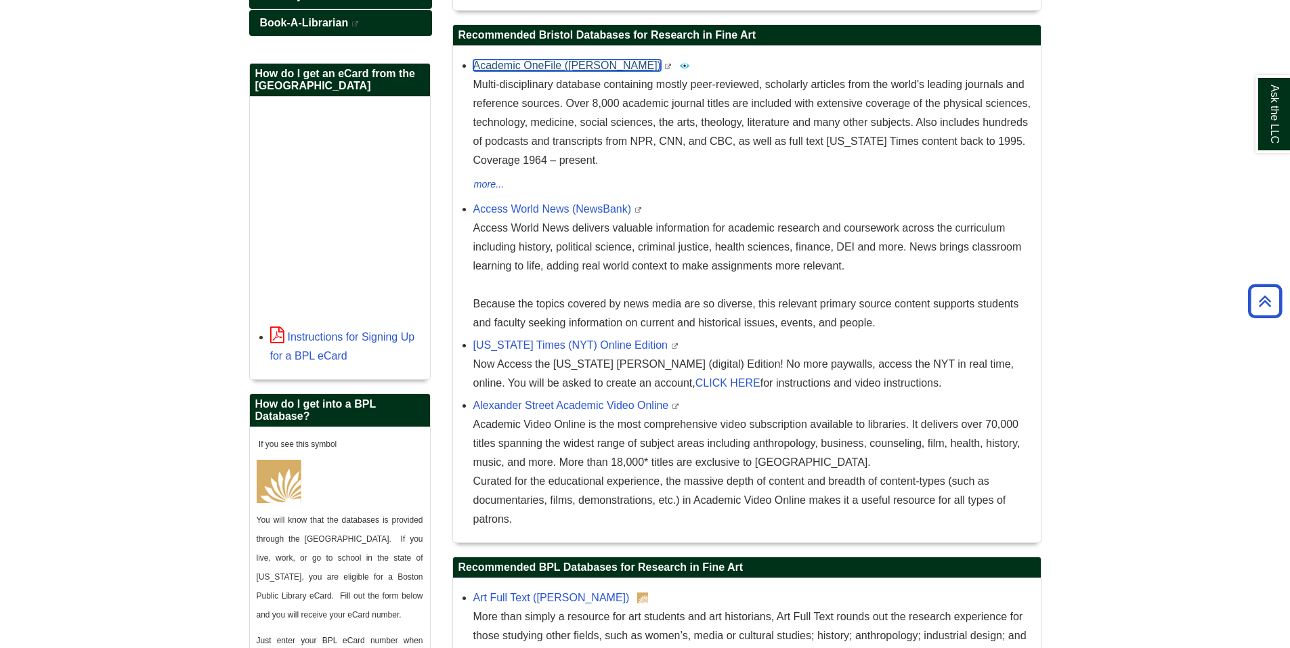
click at [531, 68] on link "Academic OneFile ([PERSON_NAME])" at bounding box center [567, 66] width 188 height 12
click at [574, 204] on link "Access World News (NewsBank)" at bounding box center [552, 209] width 158 height 12
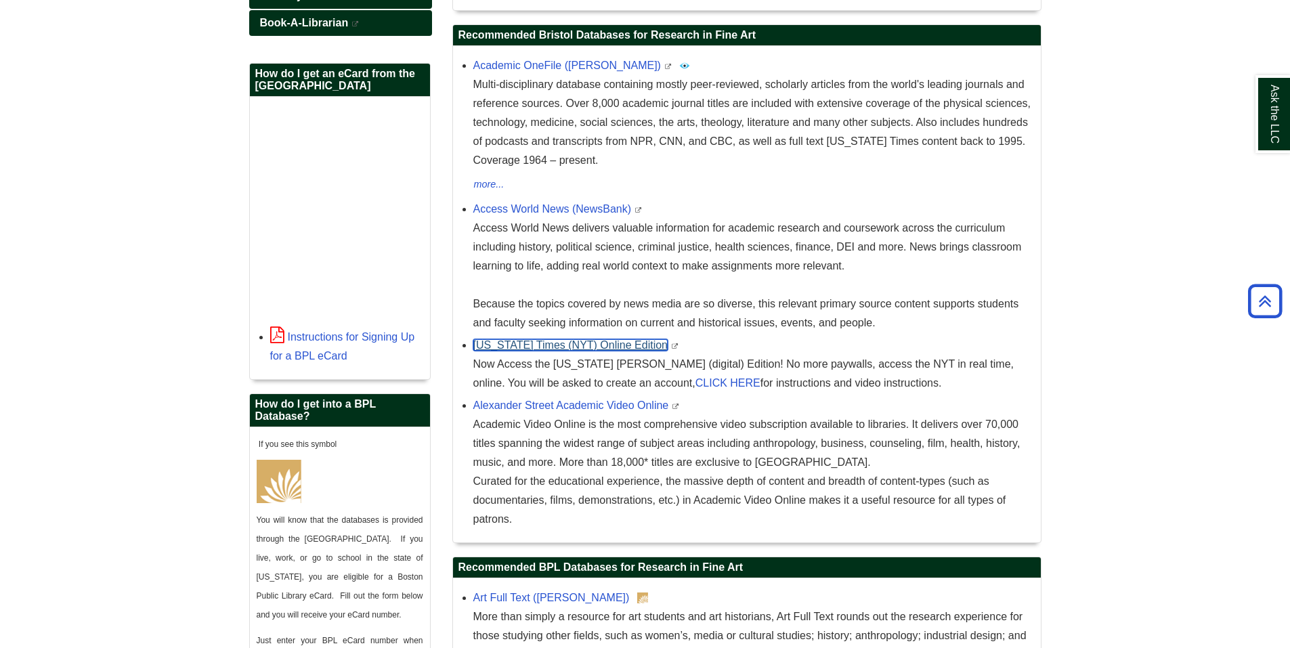
click at [601, 344] on link "[US_STATE] Times (NYT) Online Edition" at bounding box center [570, 345] width 194 height 12
click at [607, 345] on link "[US_STATE] Times (NYT) Online Edition" at bounding box center [570, 345] width 194 height 12
click at [695, 380] on link "CLICK HERE" at bounding box center [727, 383] width 65 height 12
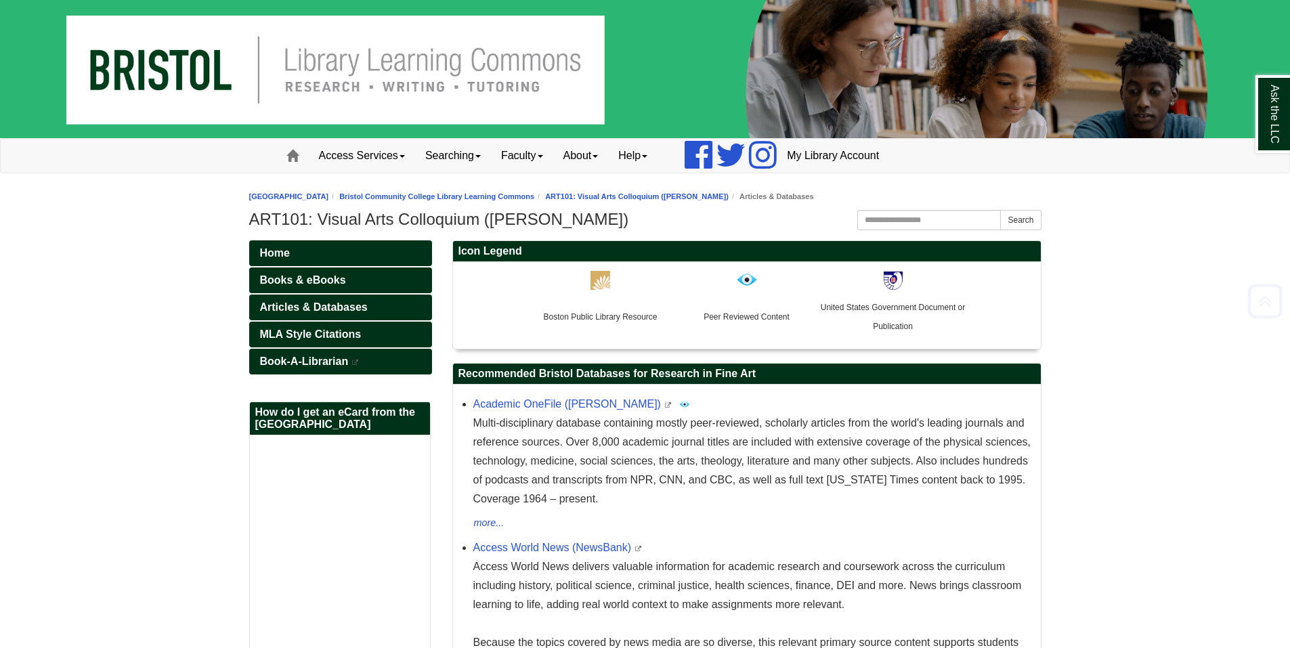
scroll to position [338, 0]
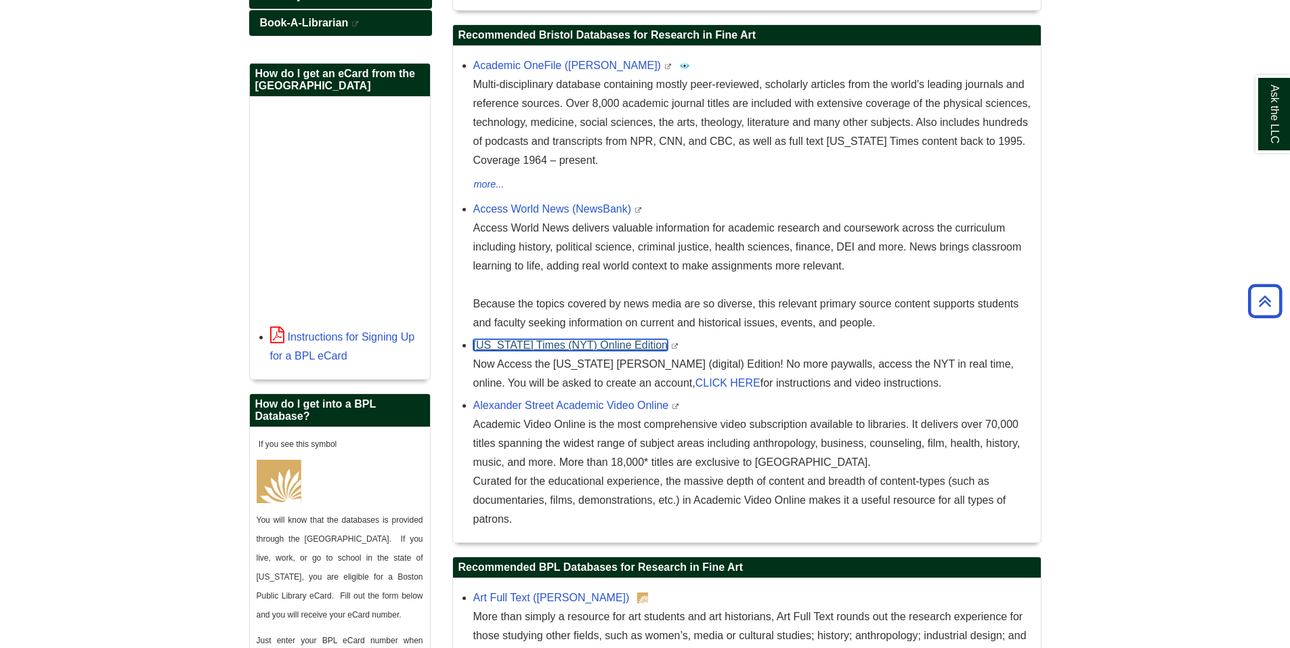
click at [502, 342] on link "[US_STATE] Times (NYT) Online Edition" at bounding box center [570, 345] width 194 height 12
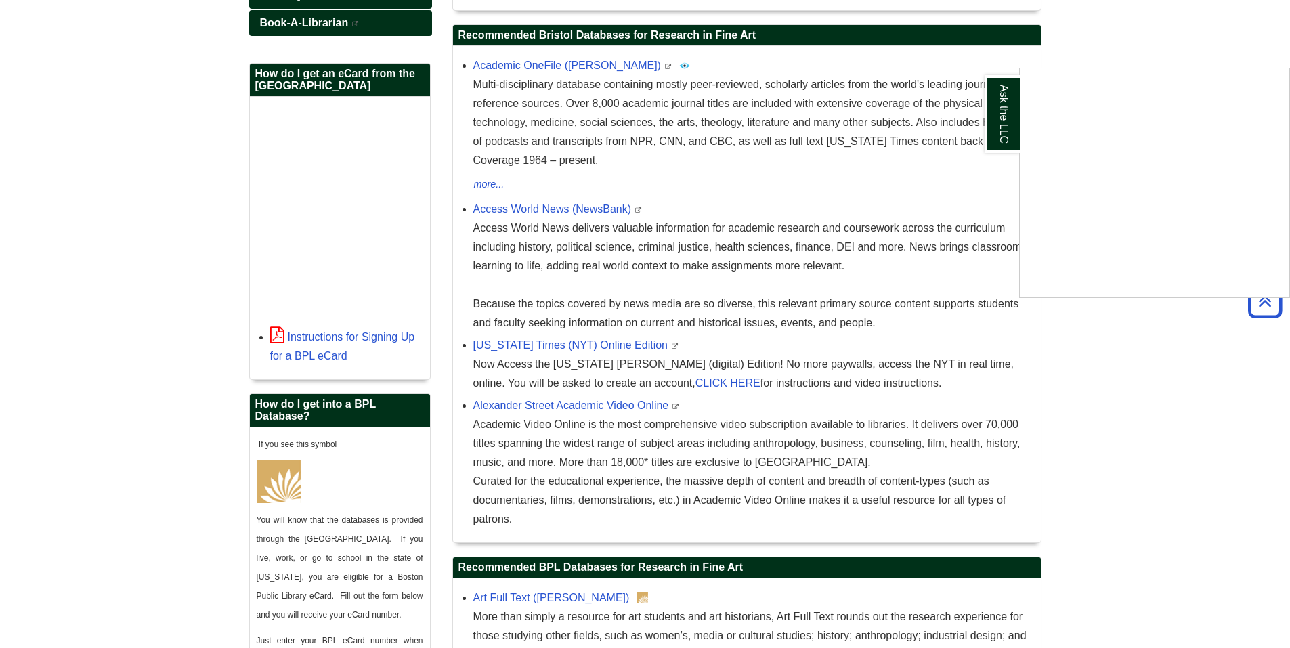
click at [1076, 38] on div "Ask the LLC" at bounding box center [645, 324] width 1290 height 648
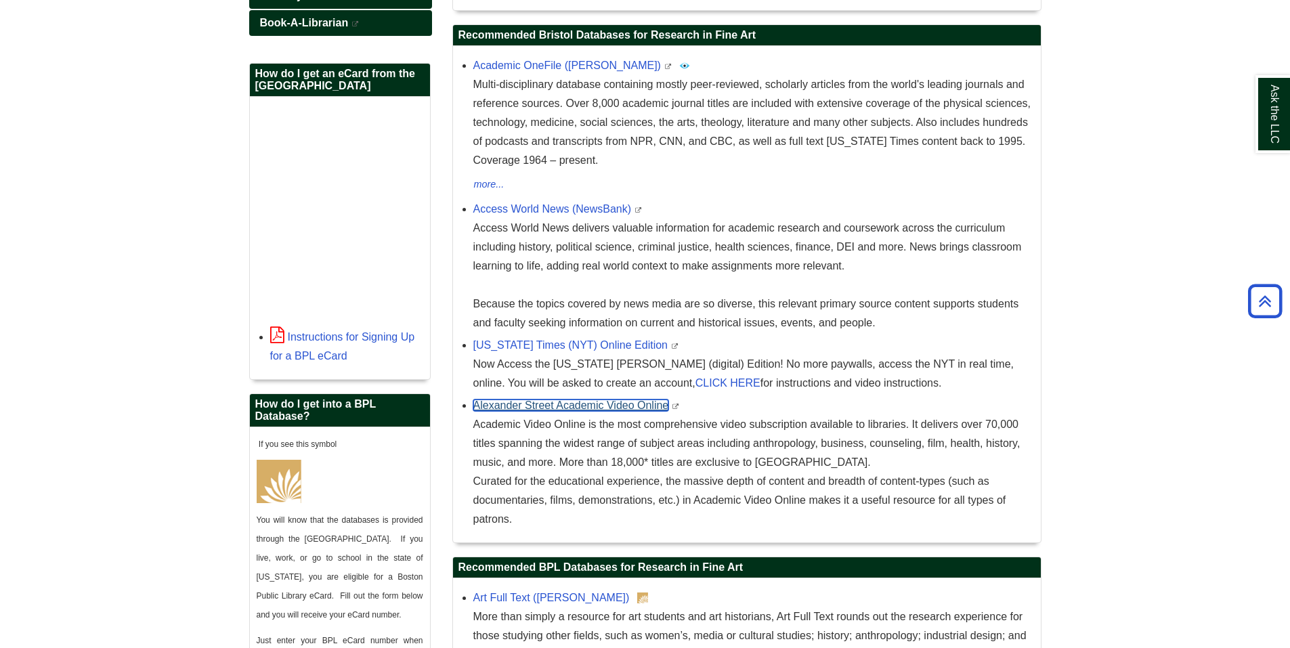
click at [552, 405] on link "Alexander Street Academic Video Online" at bounding box center [571, 405] width 196 height 12
